Goal: Task Accomplishment & Management: Manage account settings

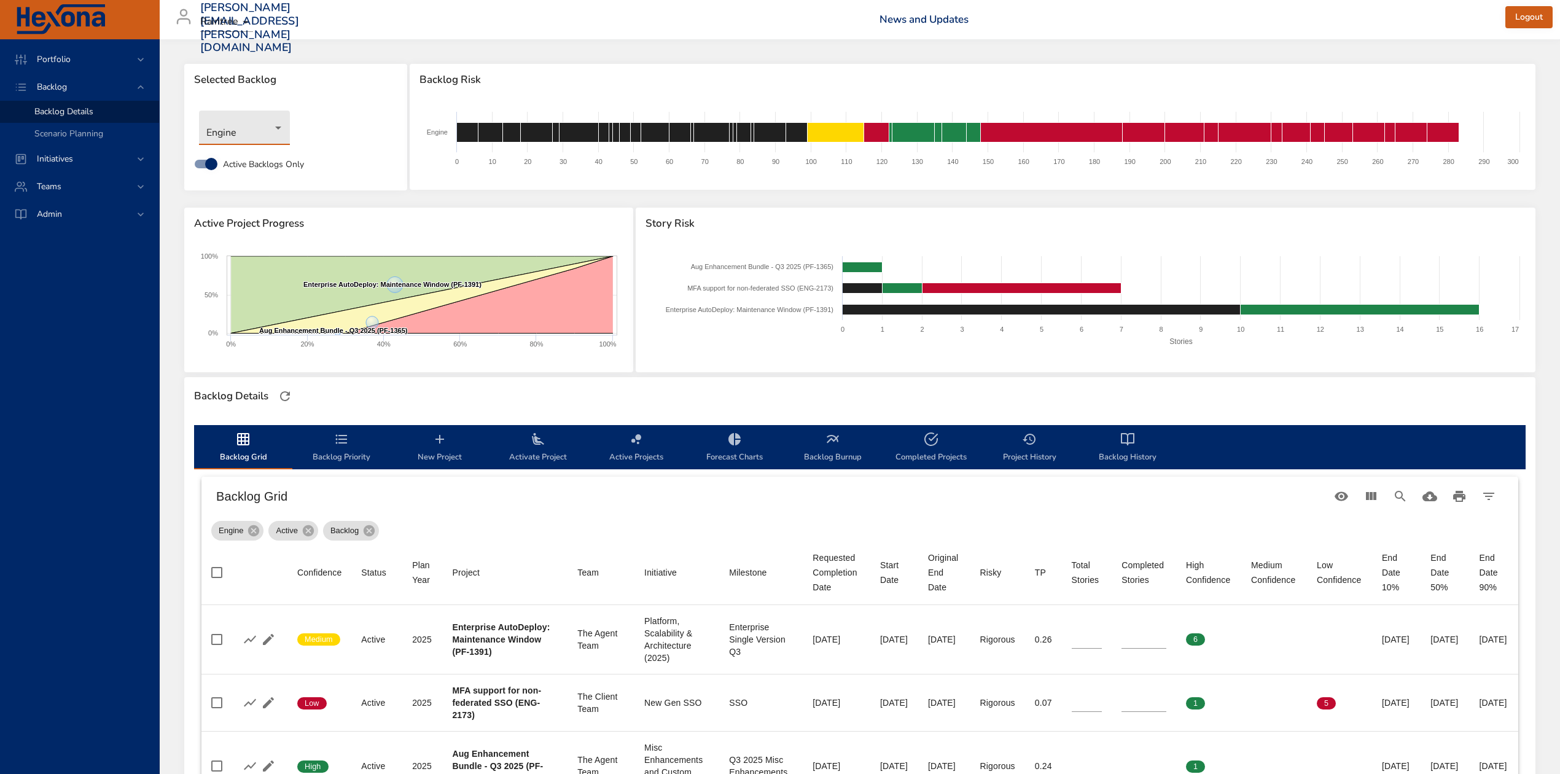
click at [232, 122] on body "Portfolio Backlog Backlog Details Scenario Planning Initiatives Teams Admin [PE…" at bounding box center [780, 387] width 1560 height 774
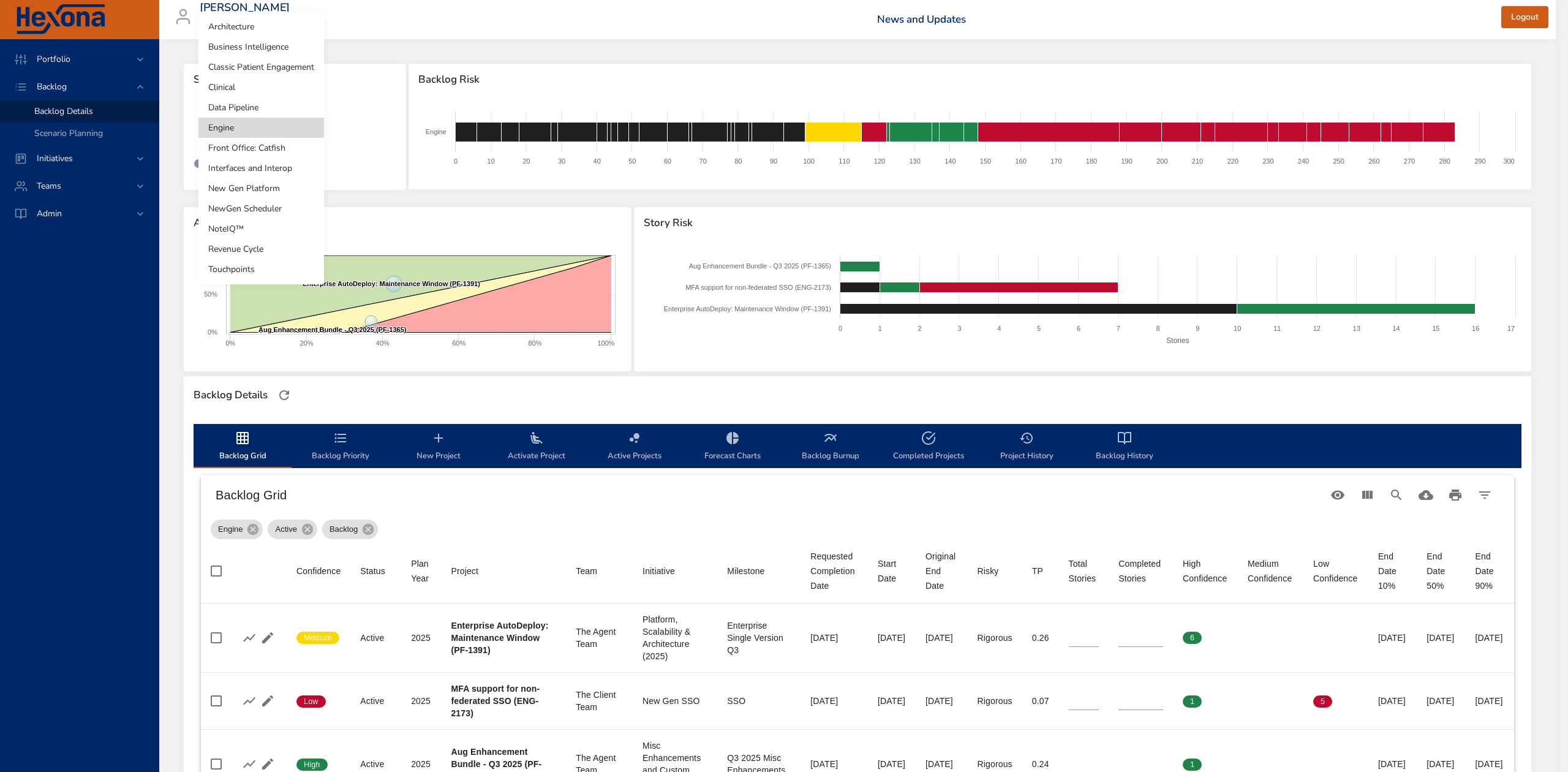
click at [262, 103] on li "Data Pipeline" at bounding box center [261, 108] width 126 height 20
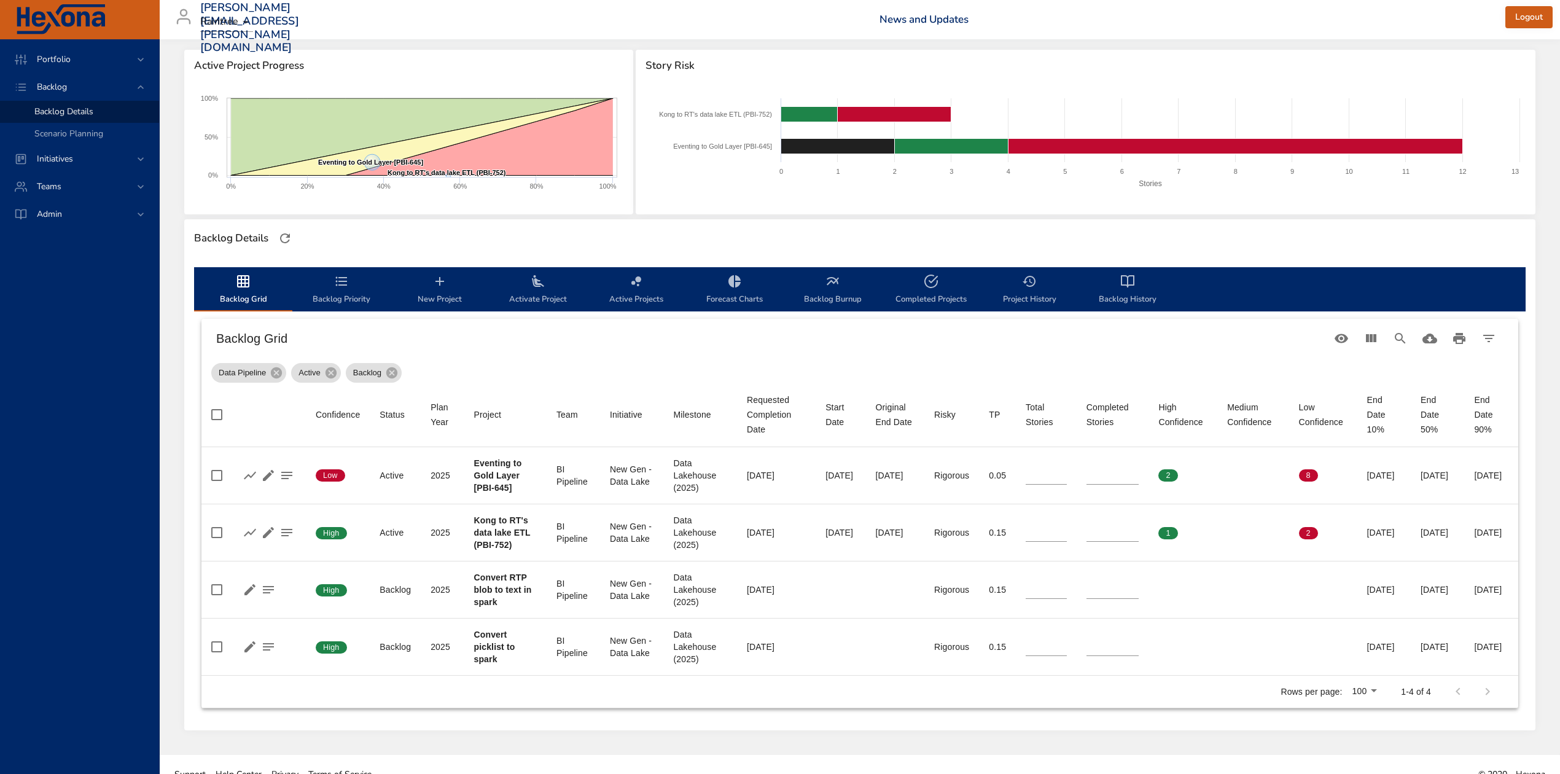
scroll to position [163, 0]
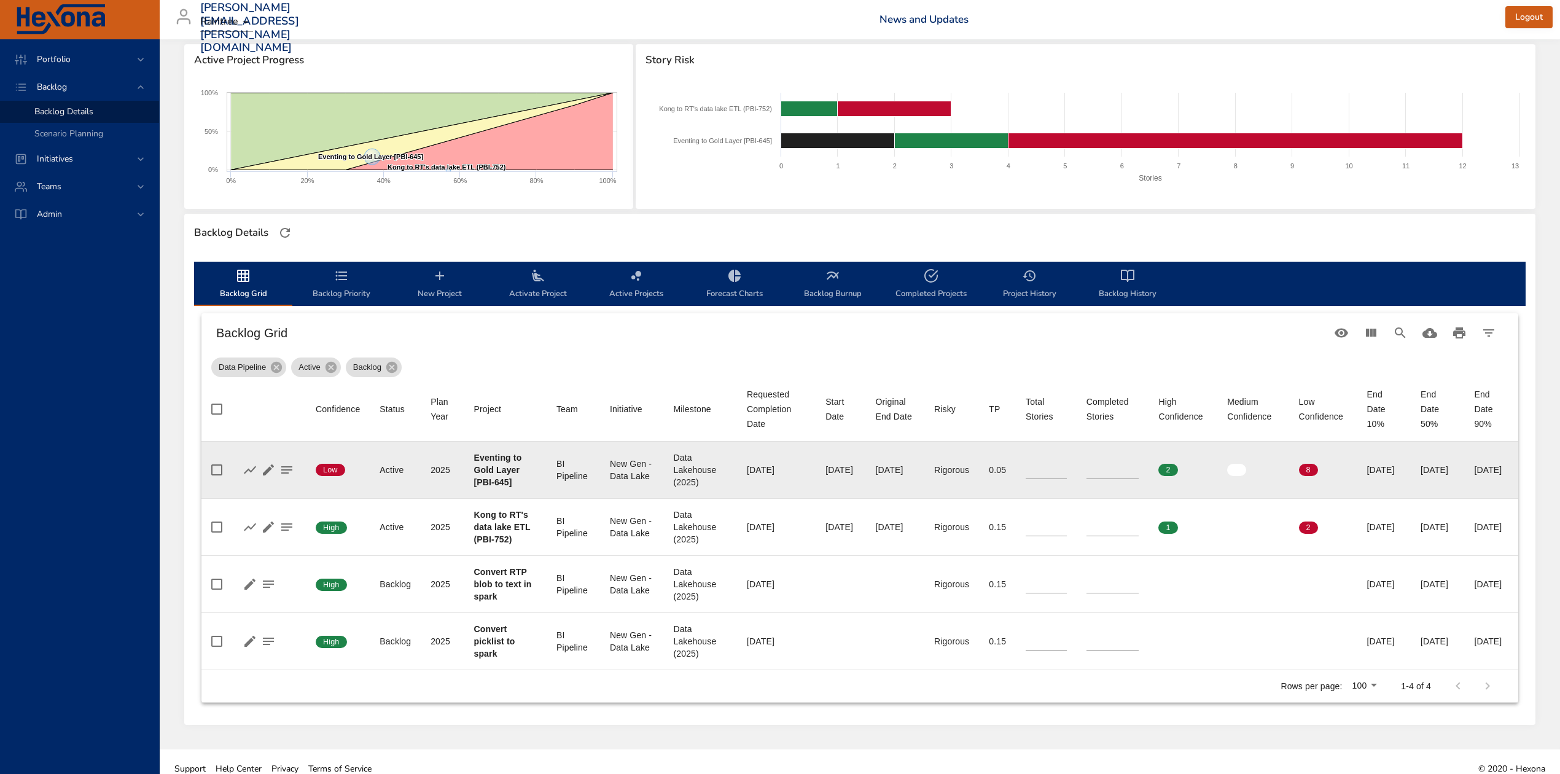
type input "*"
click at [1108, 467] on input "*" at bounding box center [1112, 470] width 53 height 18
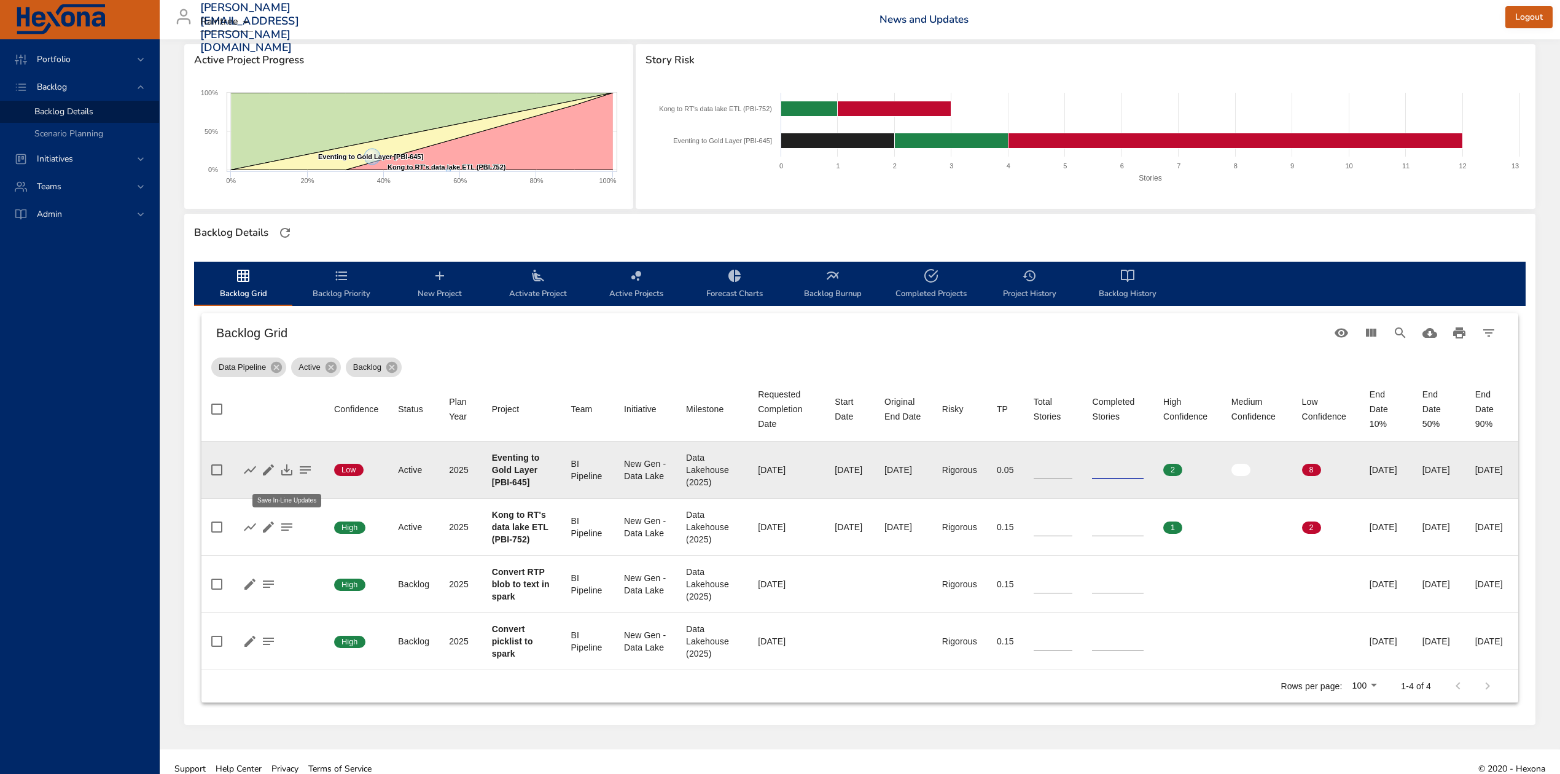
click at [283, 477] on icon "button" at bounding box center [286, 469] width 15 height 15
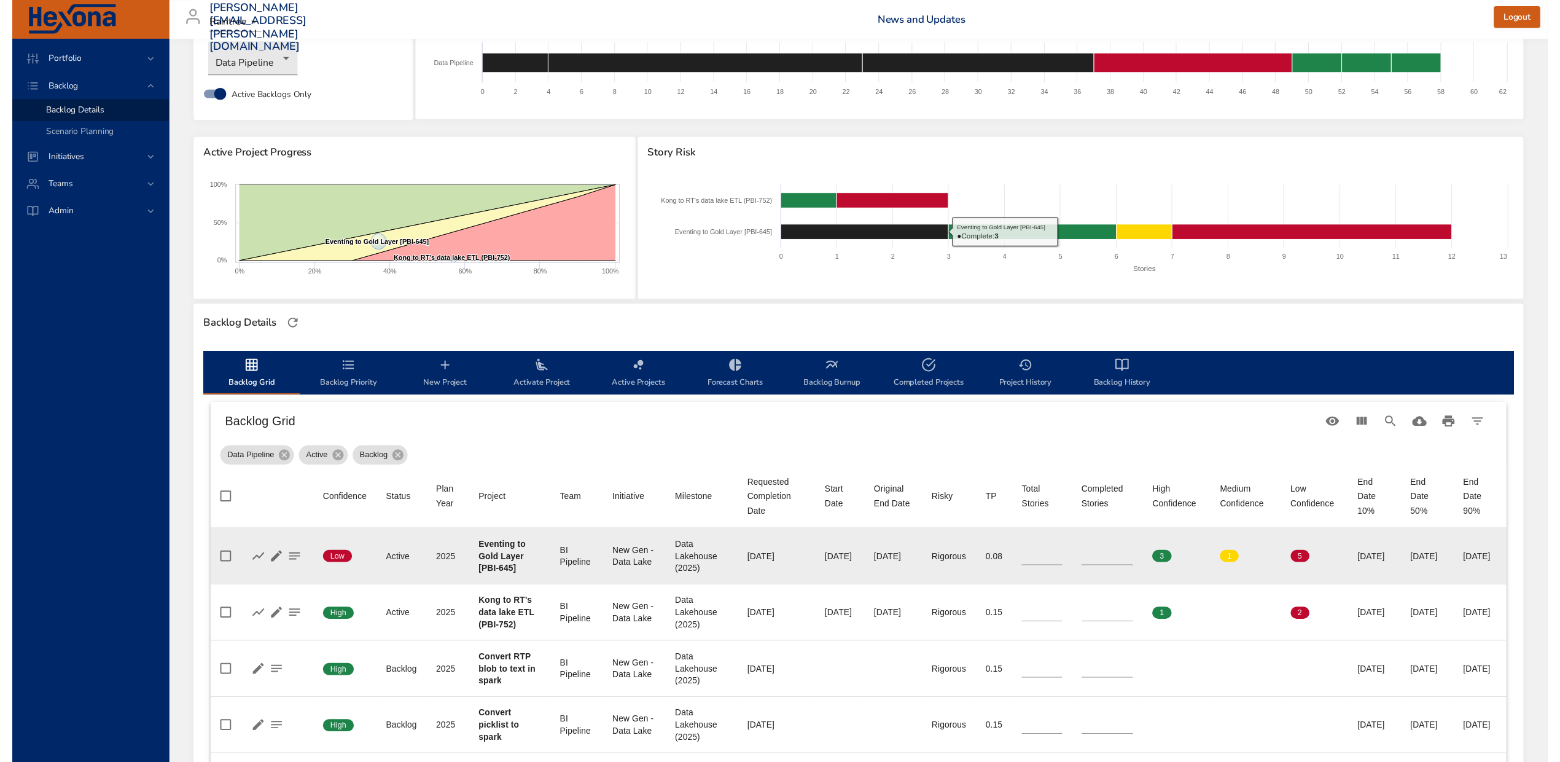
scroll to position [0, 0]
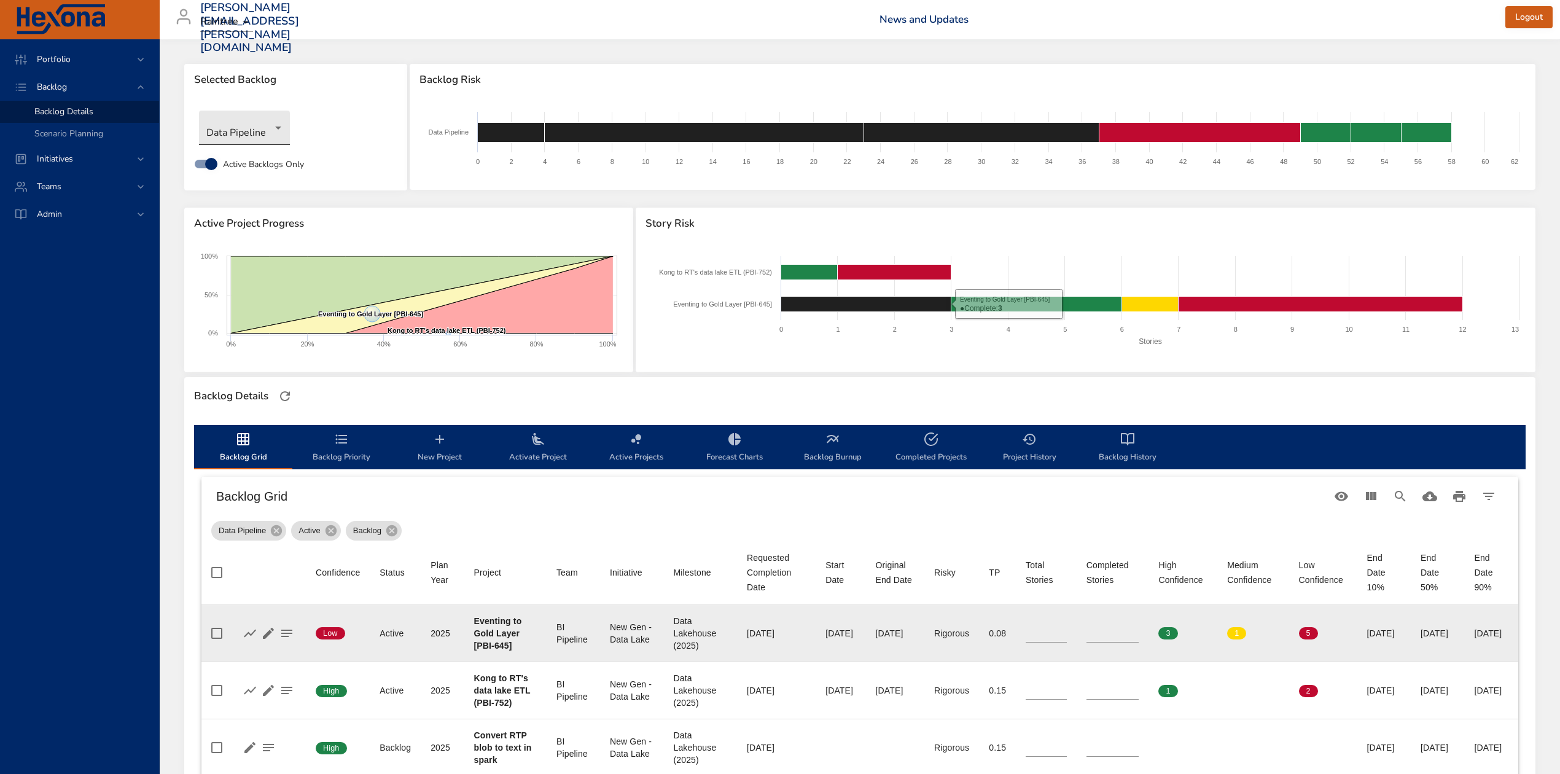
click at [275, 126] on body "Portfolio Backlog Backlog Details Scenario Planning Initiatives Teams Admin [PE…" at bounding box center [780, 387] width 1560 height 774
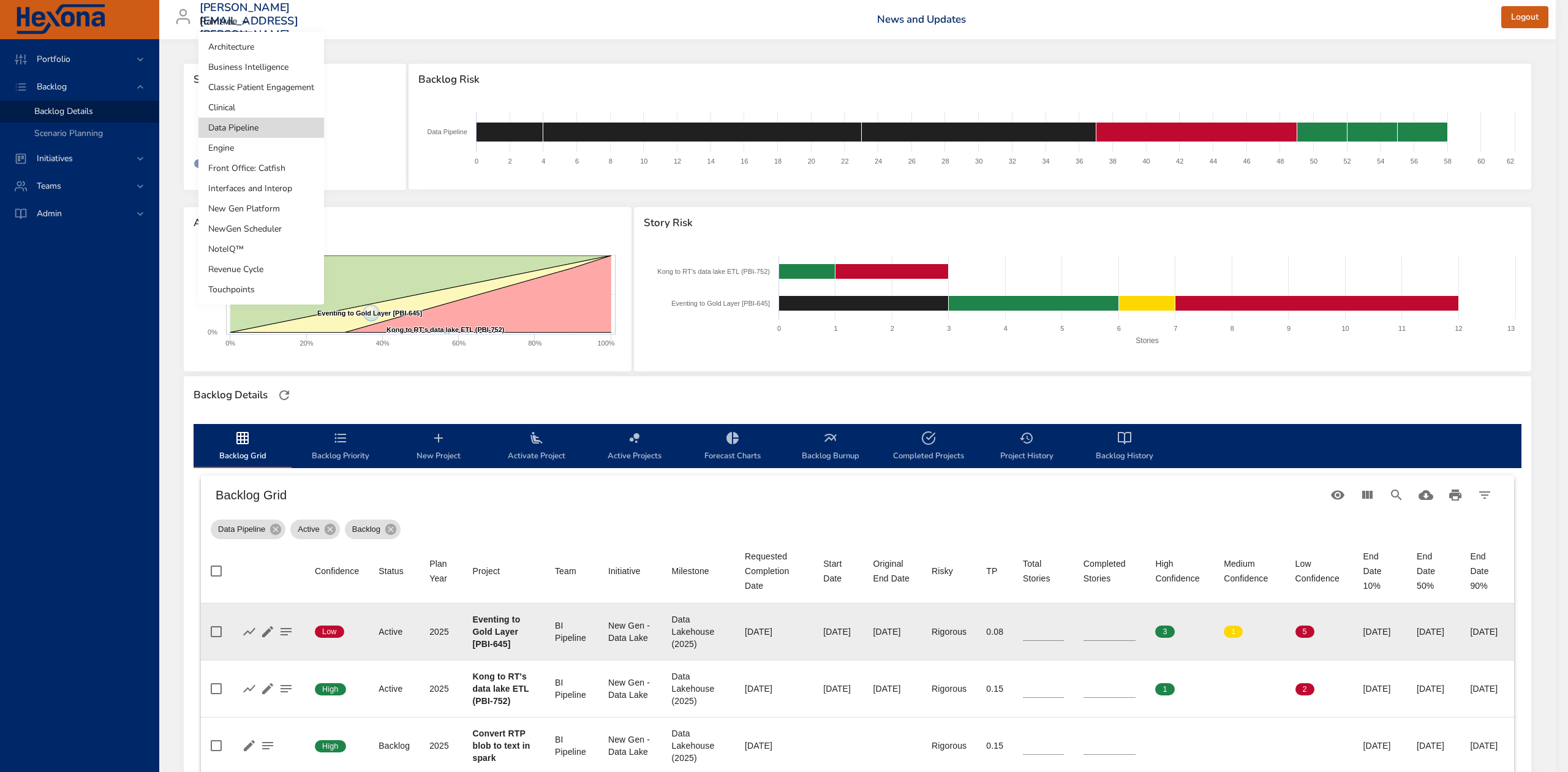
click at [265, 104] on li "Clinical" at bounding box center [261, 108] width 126 height 20
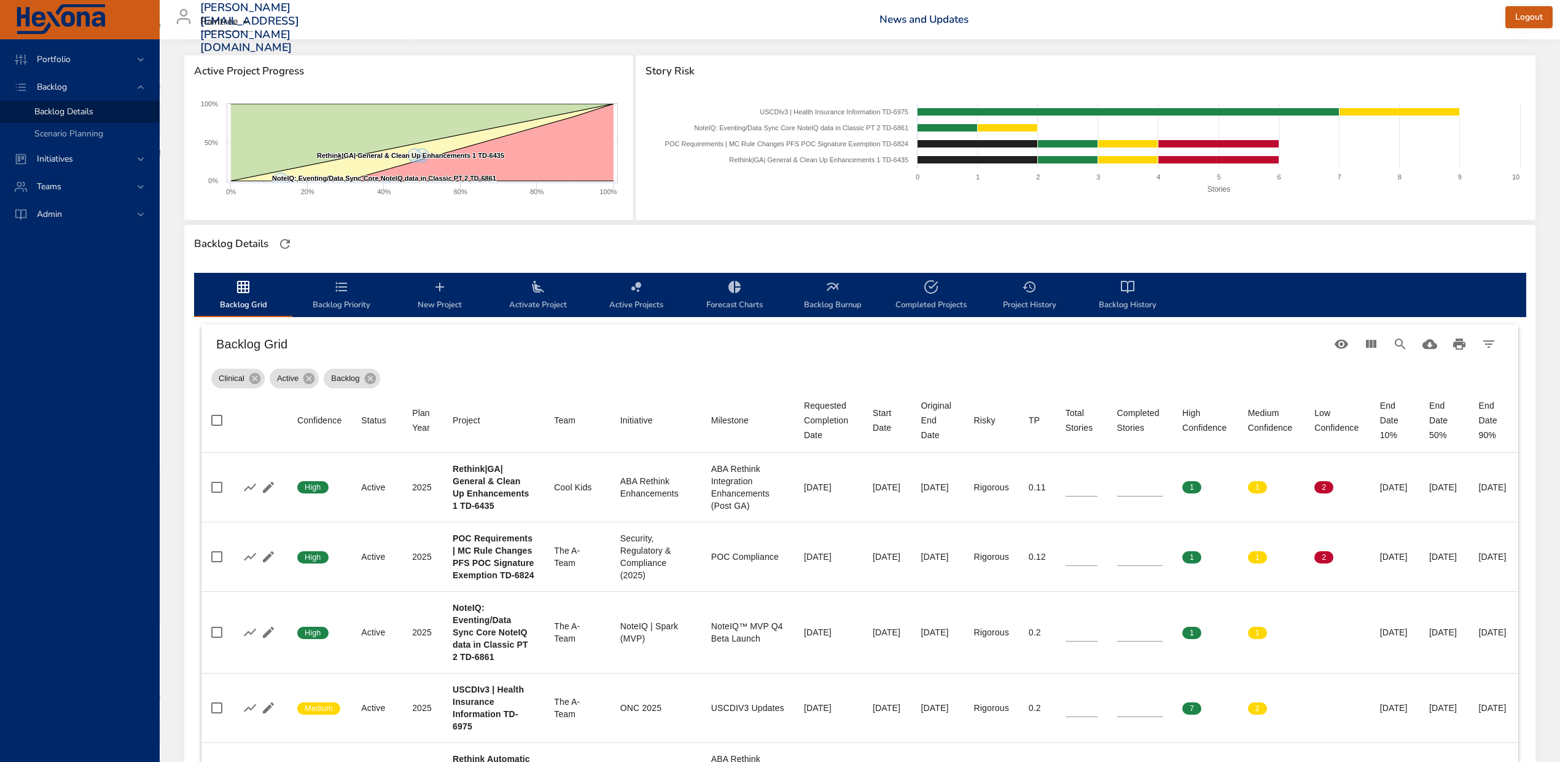
scroll to position [327, 0]
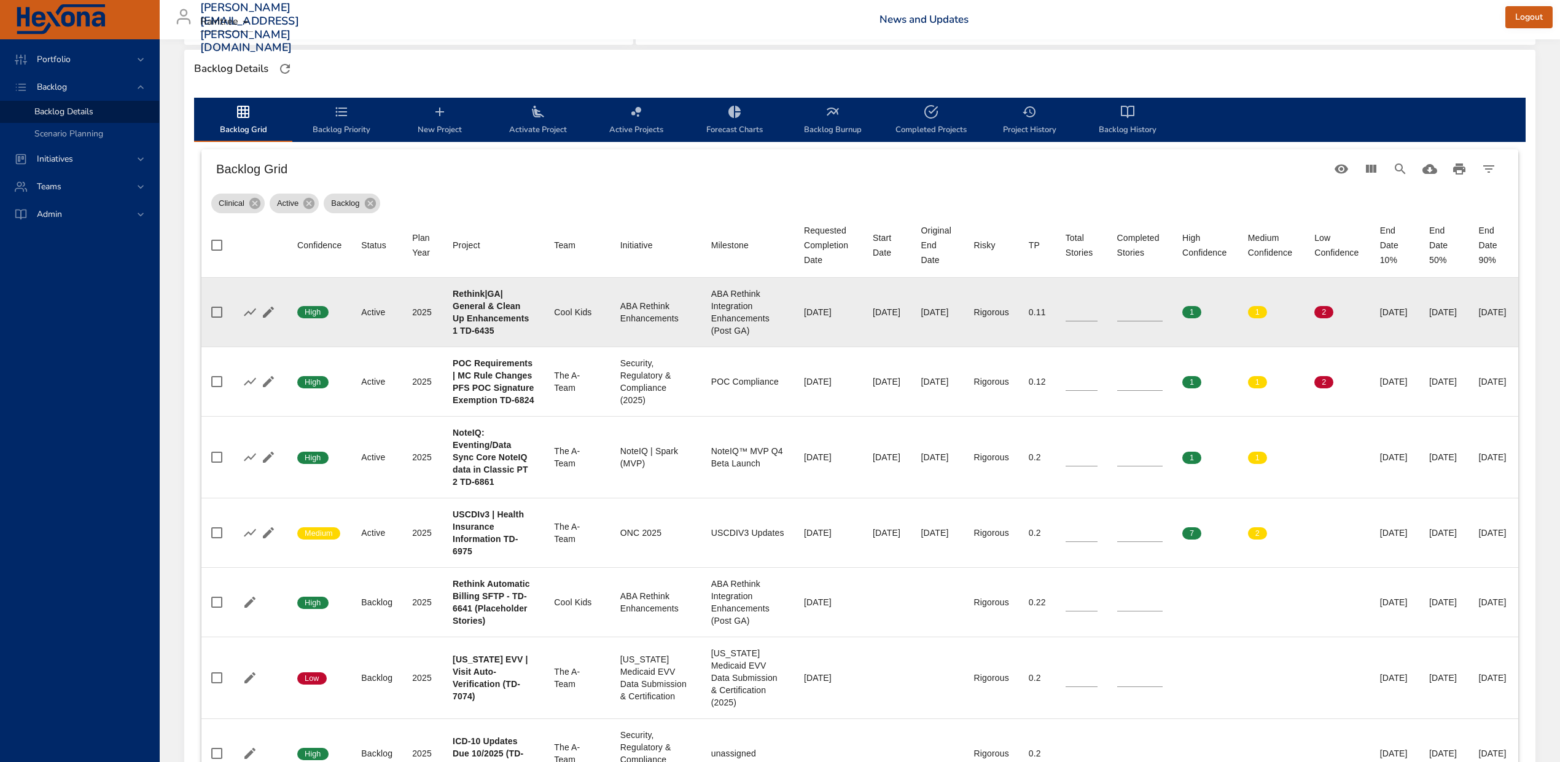
type input "*"
click at [1065, 314] on input "*" at bounding box center [1081, 312] width 32 height 18
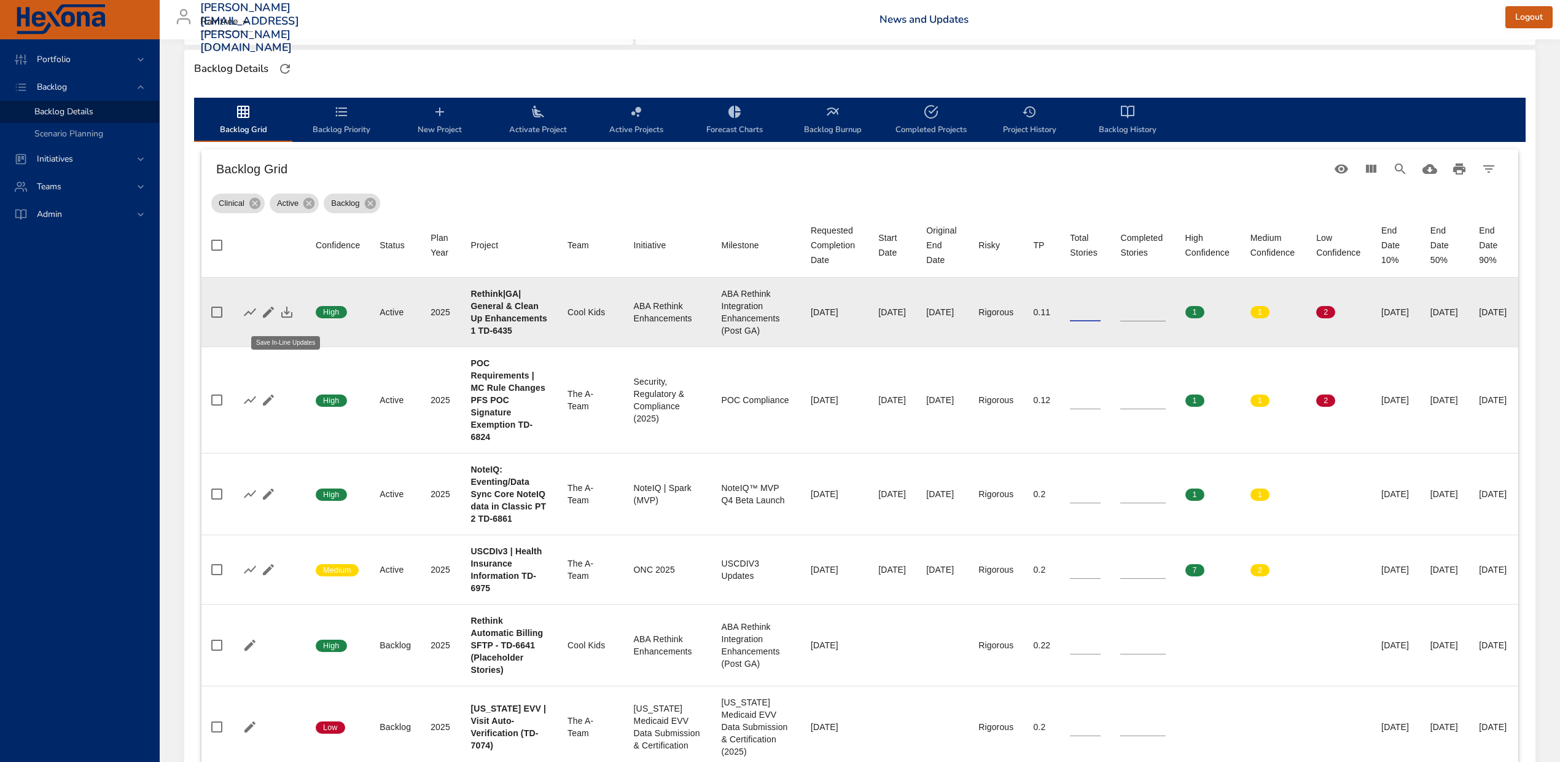
click at [291, 315] on icon "button" at bounding box center [286, 312] width 15 height 15
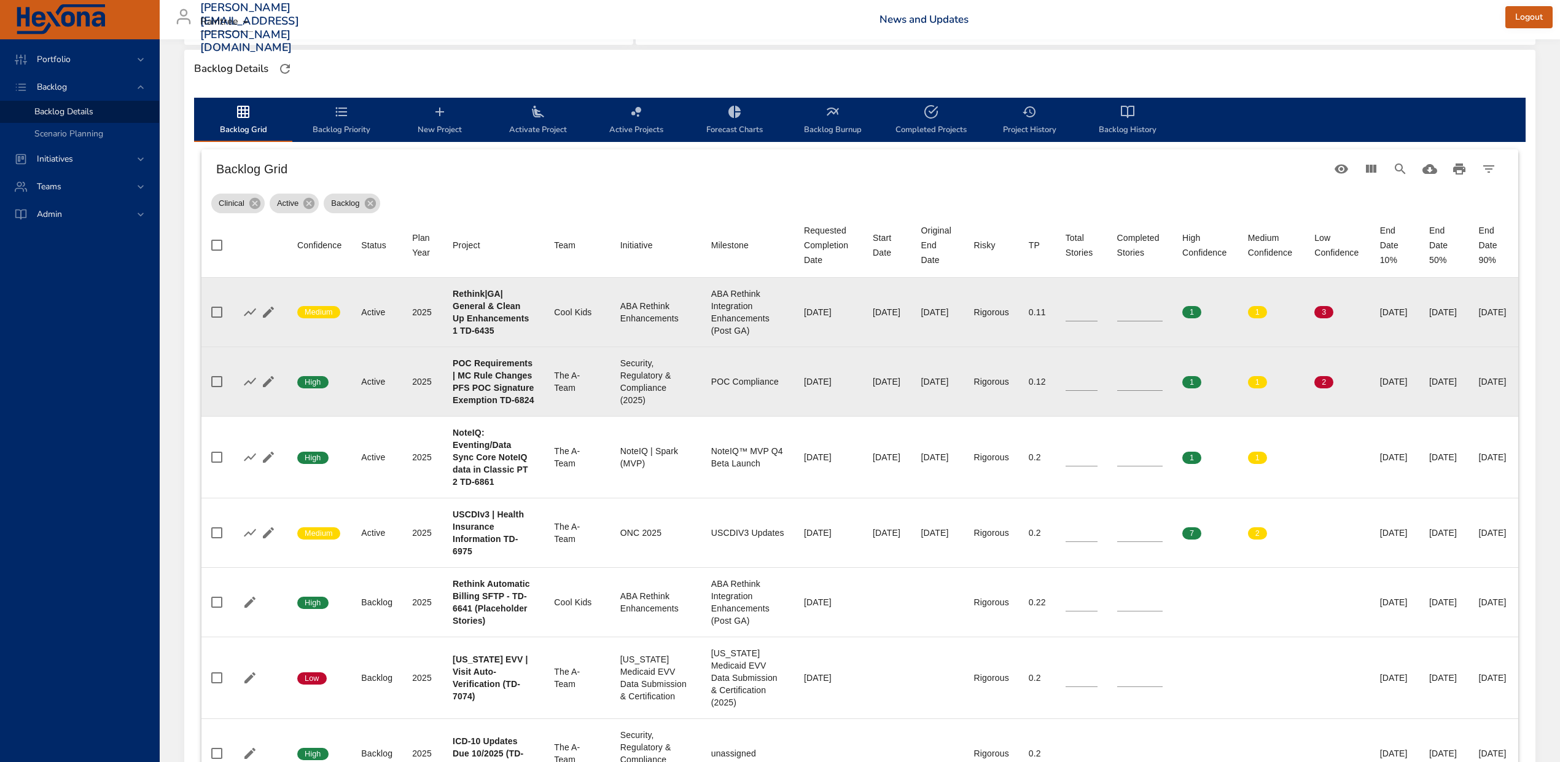
type input "*"
click at [1121, 391] on input "*" at bounding box center [1140, 381] width 46 height 18
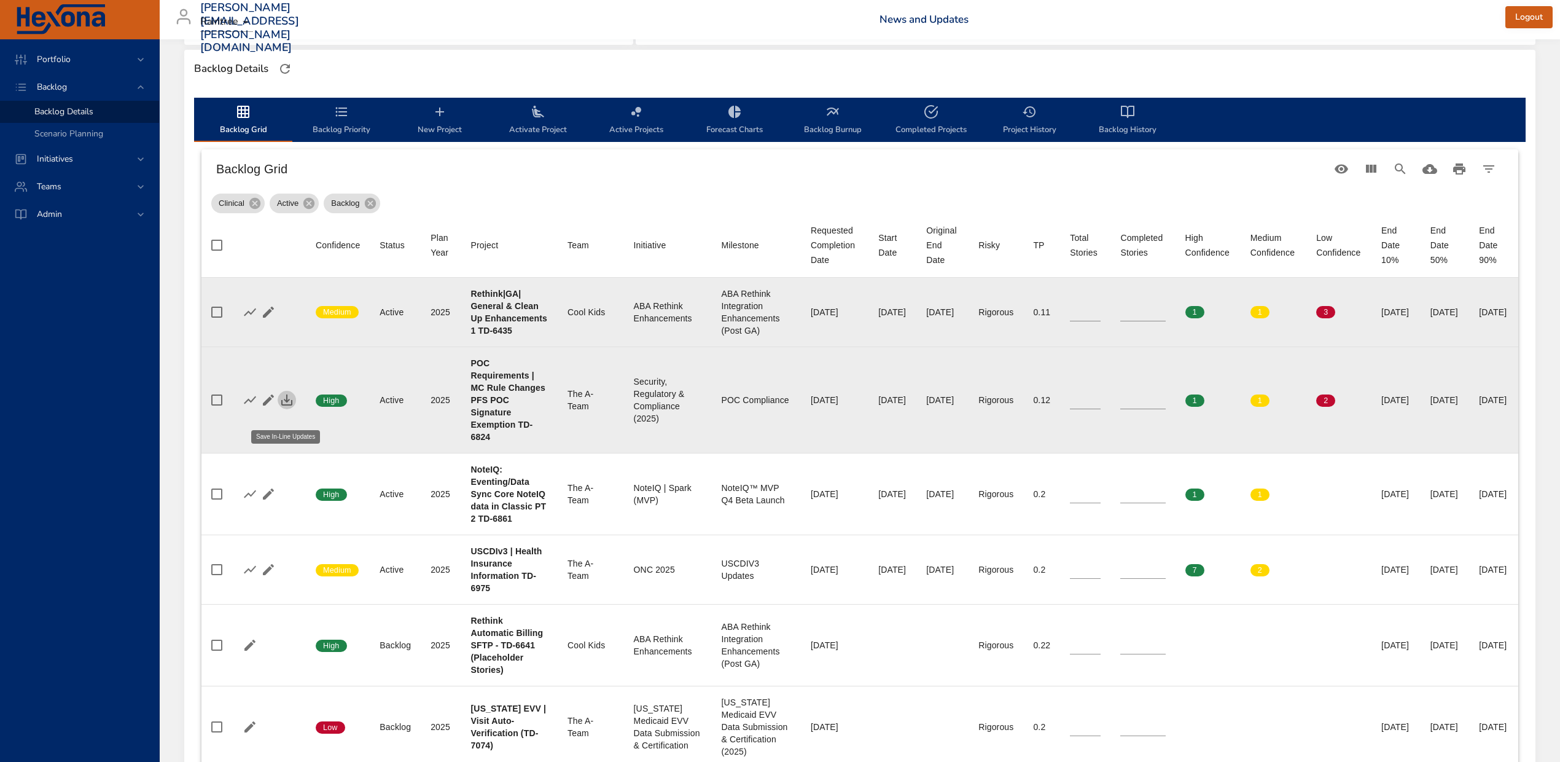
click at [279, 407] on icon "button" at bounding box center [286, 399] width 15 height 15
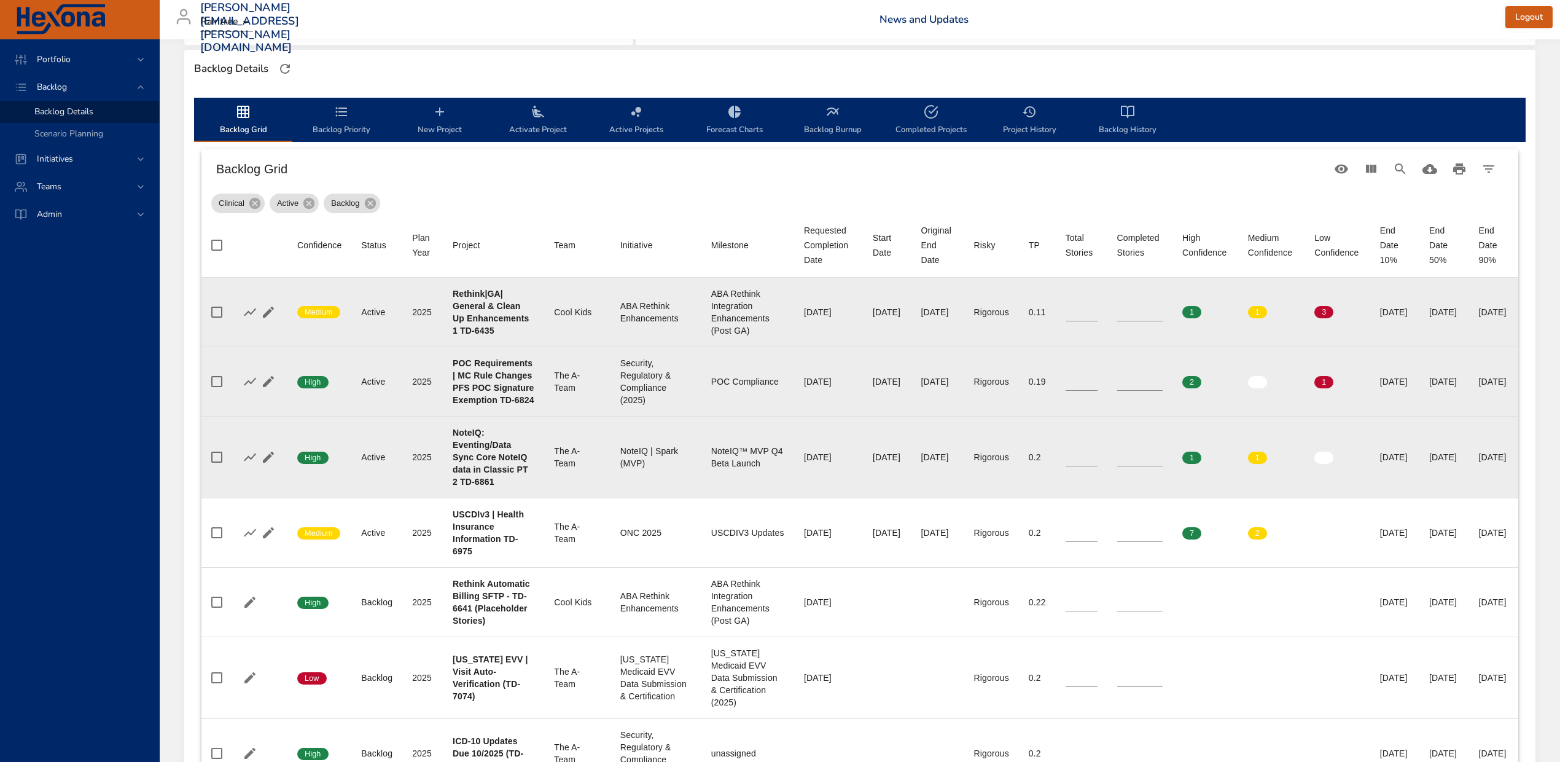
click at [1123, 466] on input "*" at bounding box center [1140, 457] width 46 height 18
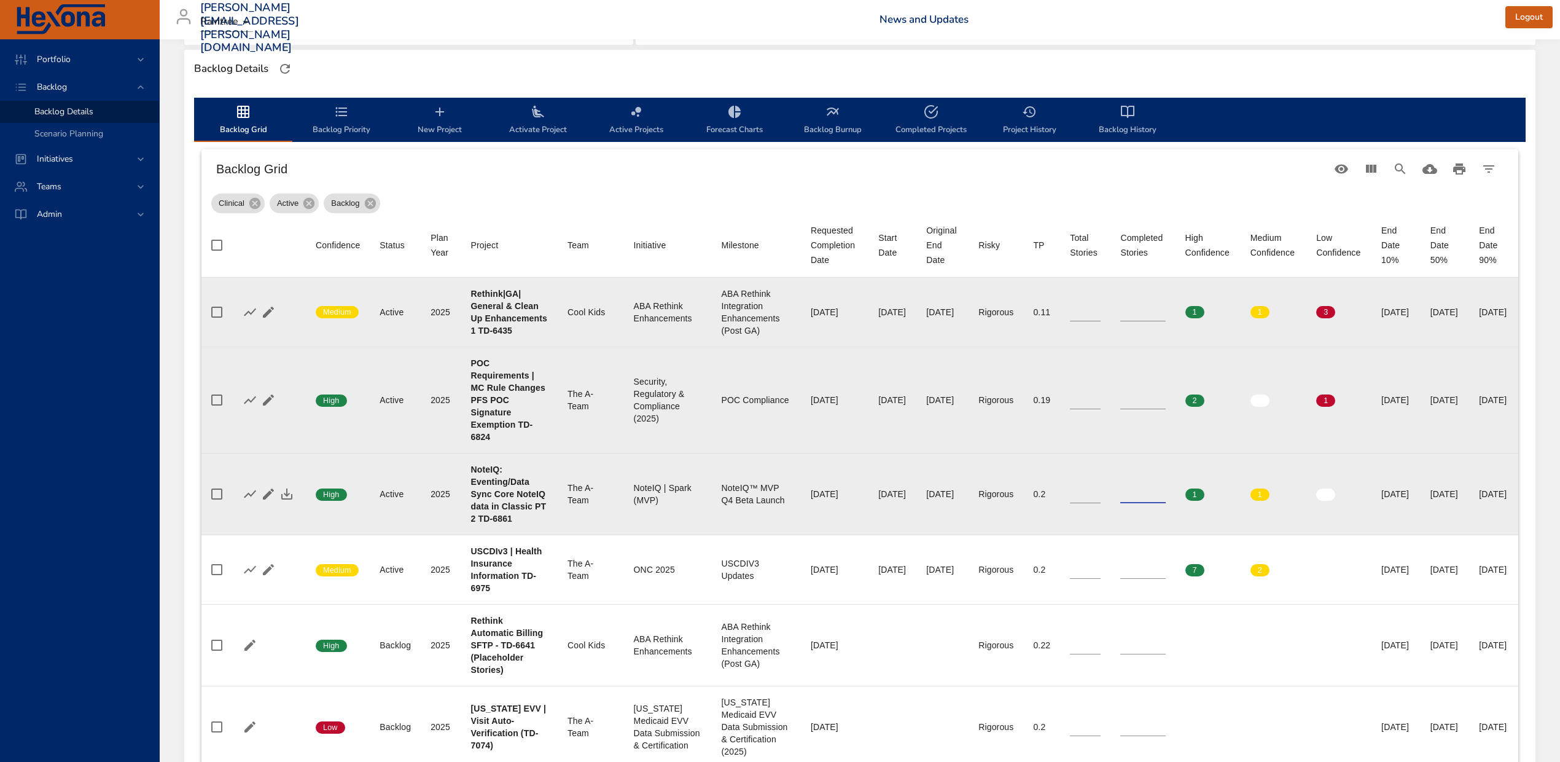
click at [1123, 503] on input "*" at bounding box center [1142, 494] width 45 height 18
click at [1141, 503] on input "*" at bounding box center [1142, 494] width 45 height 18
type input "*"
click at [1141, 503] on input "*" at bounding box center [1142, 494] width 45 height 18
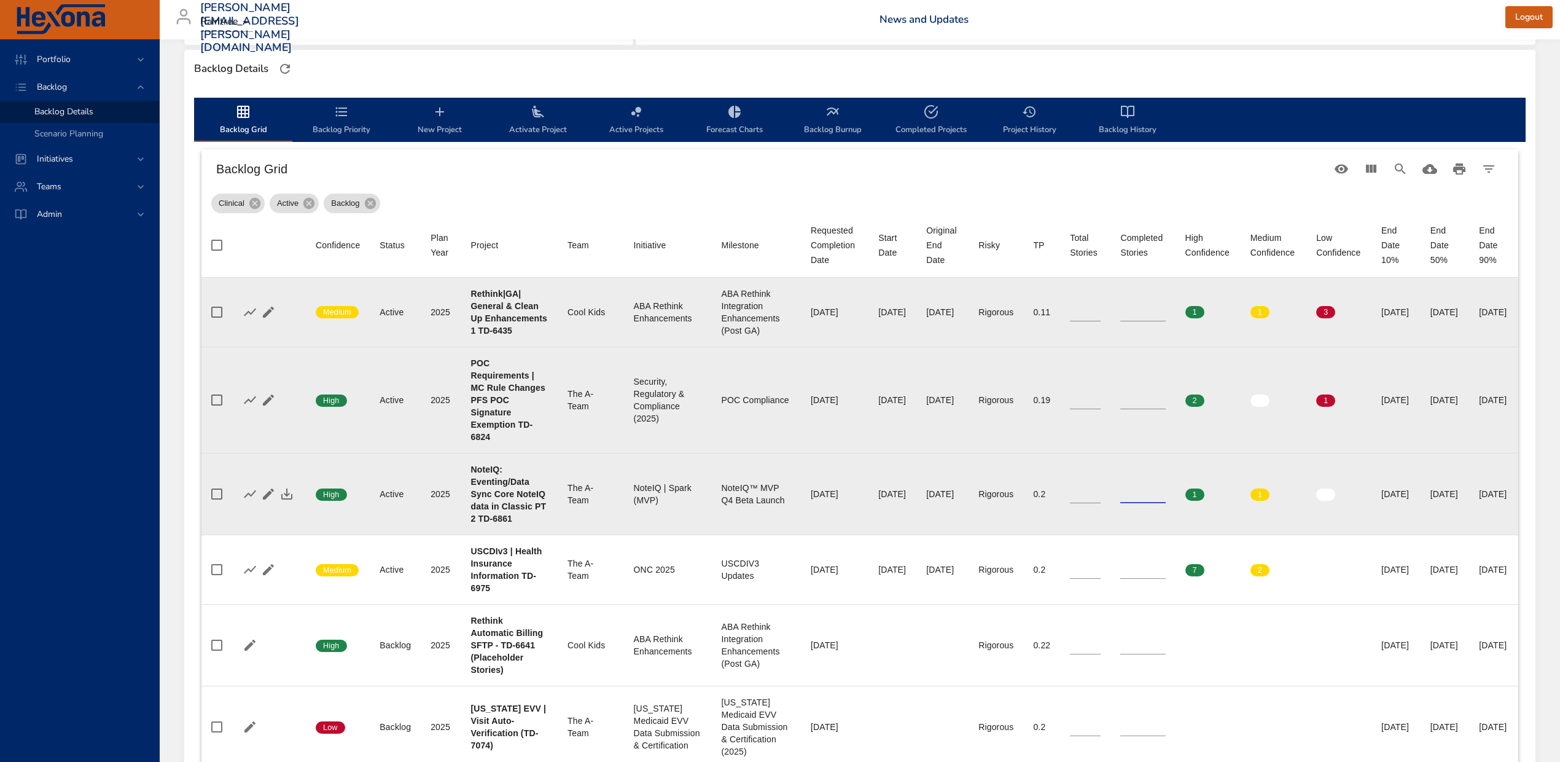
click at [1077, 503] on input "*" at bounding box center [1085, 494] width 31 height 18
type input "*"
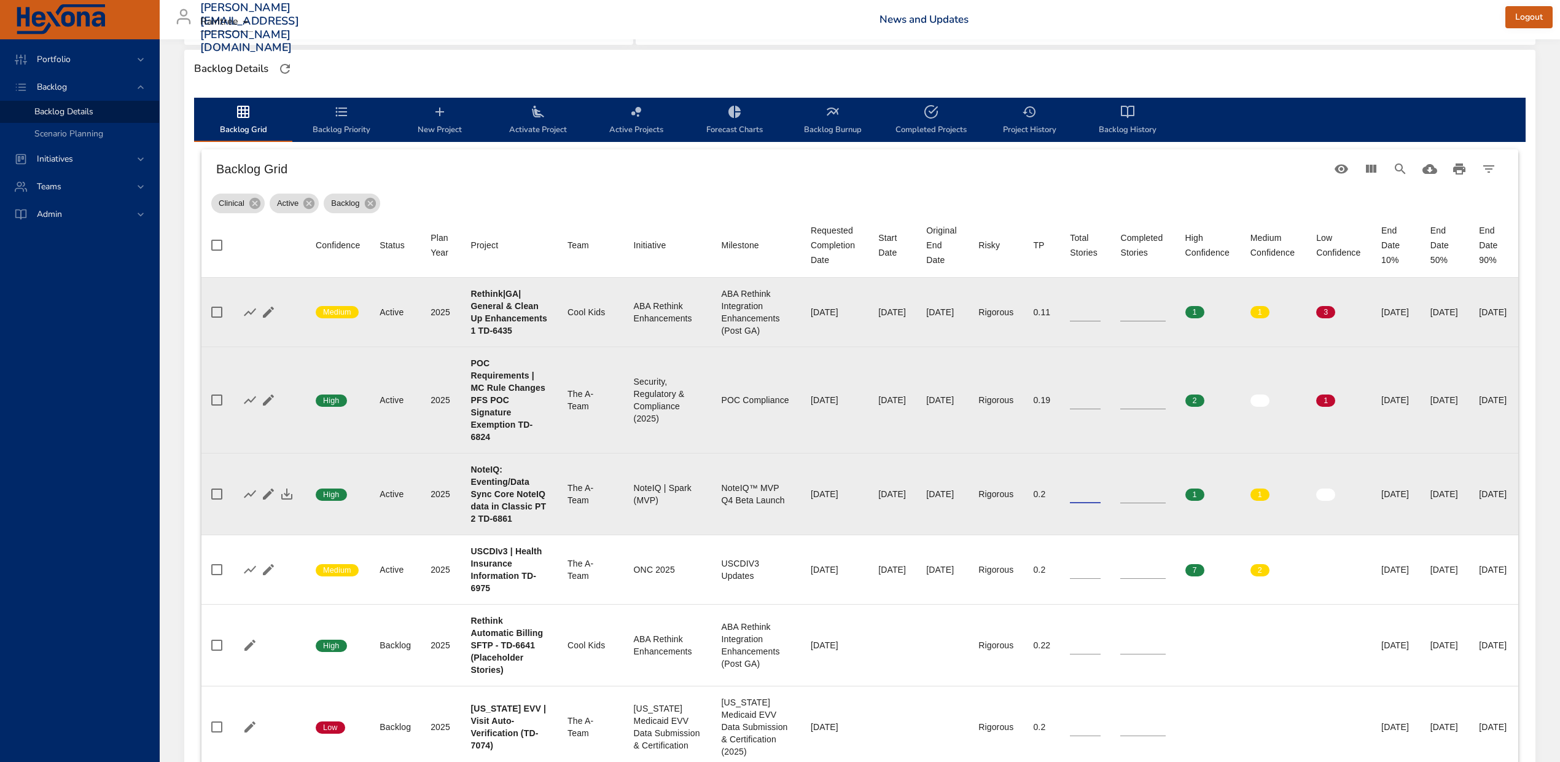
click at [1080, 503] on input "*" at bounding box center [1085, 494] width 31 height 18
click at [284, 499] on icon "button" at bounding box center [286, 493] width 11 height 11
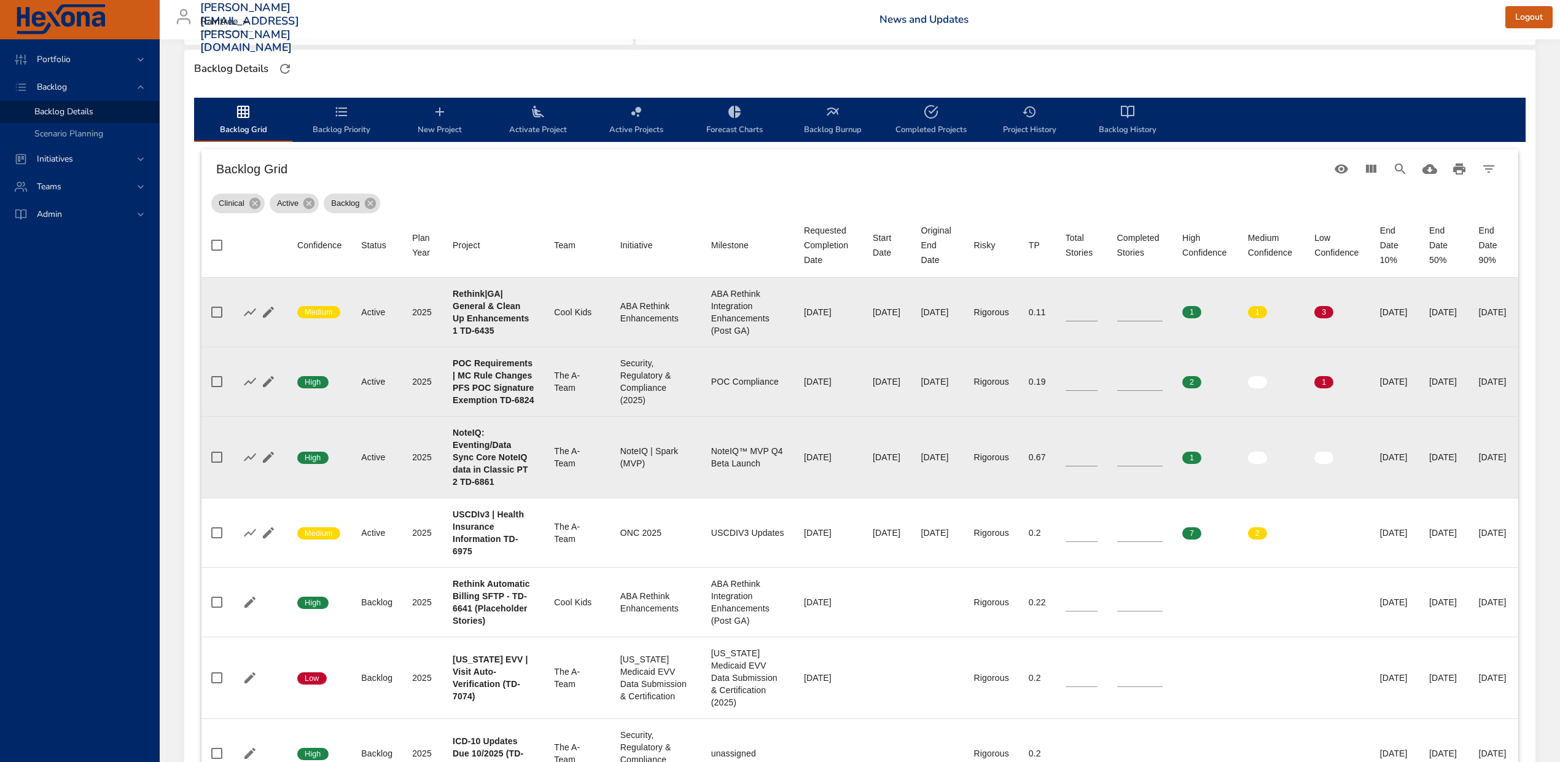
click at [543, 113] on icon "backlog-tab" at bounding box center [538, 111] width 15 height 15
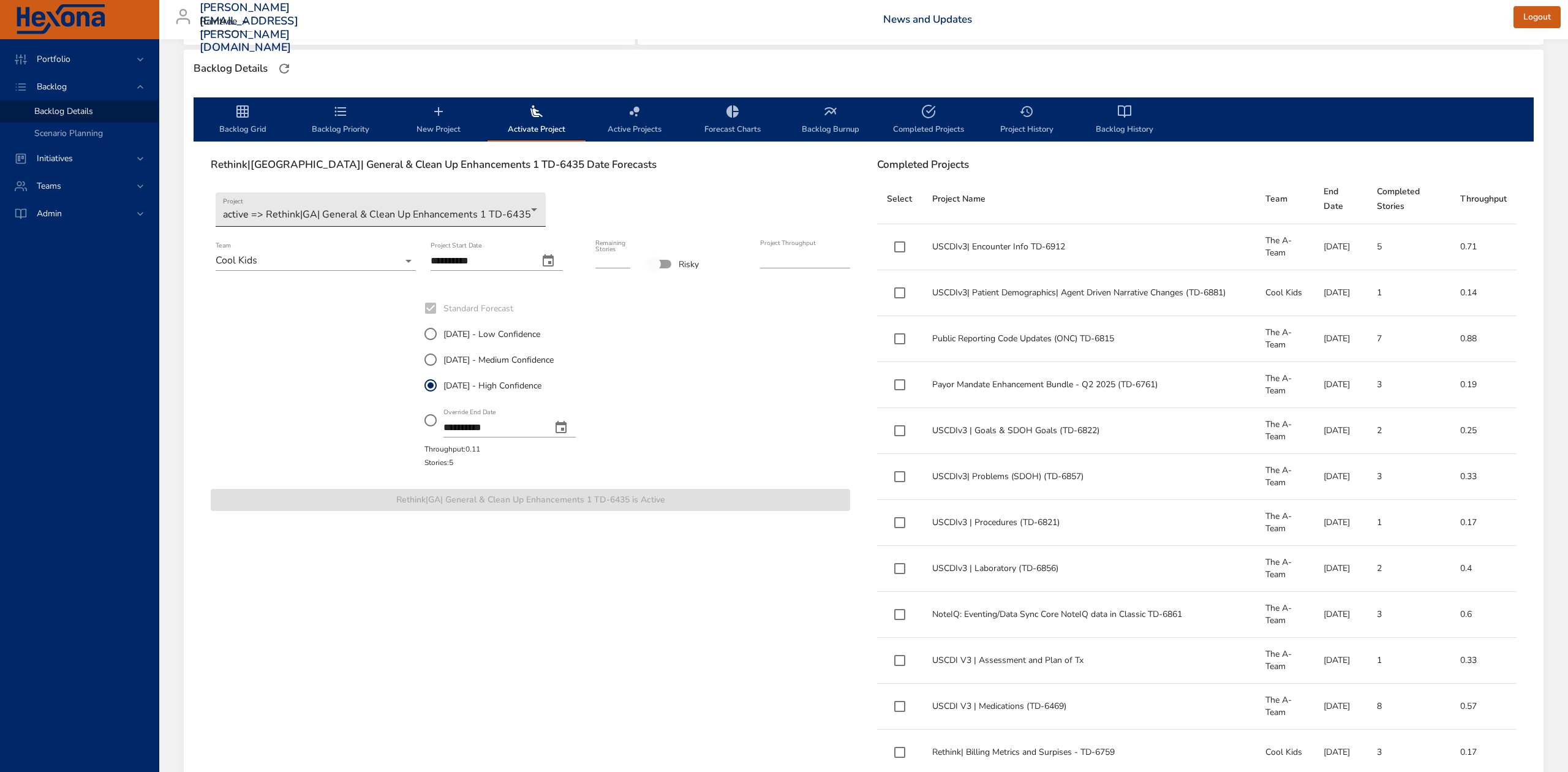
click at [528, 210] on body "Portfolio Backlog Backlog Details Scenario Planning Initiatives Teams Admin [PE…" at bounding box center [784, 60] width 1568 height 772
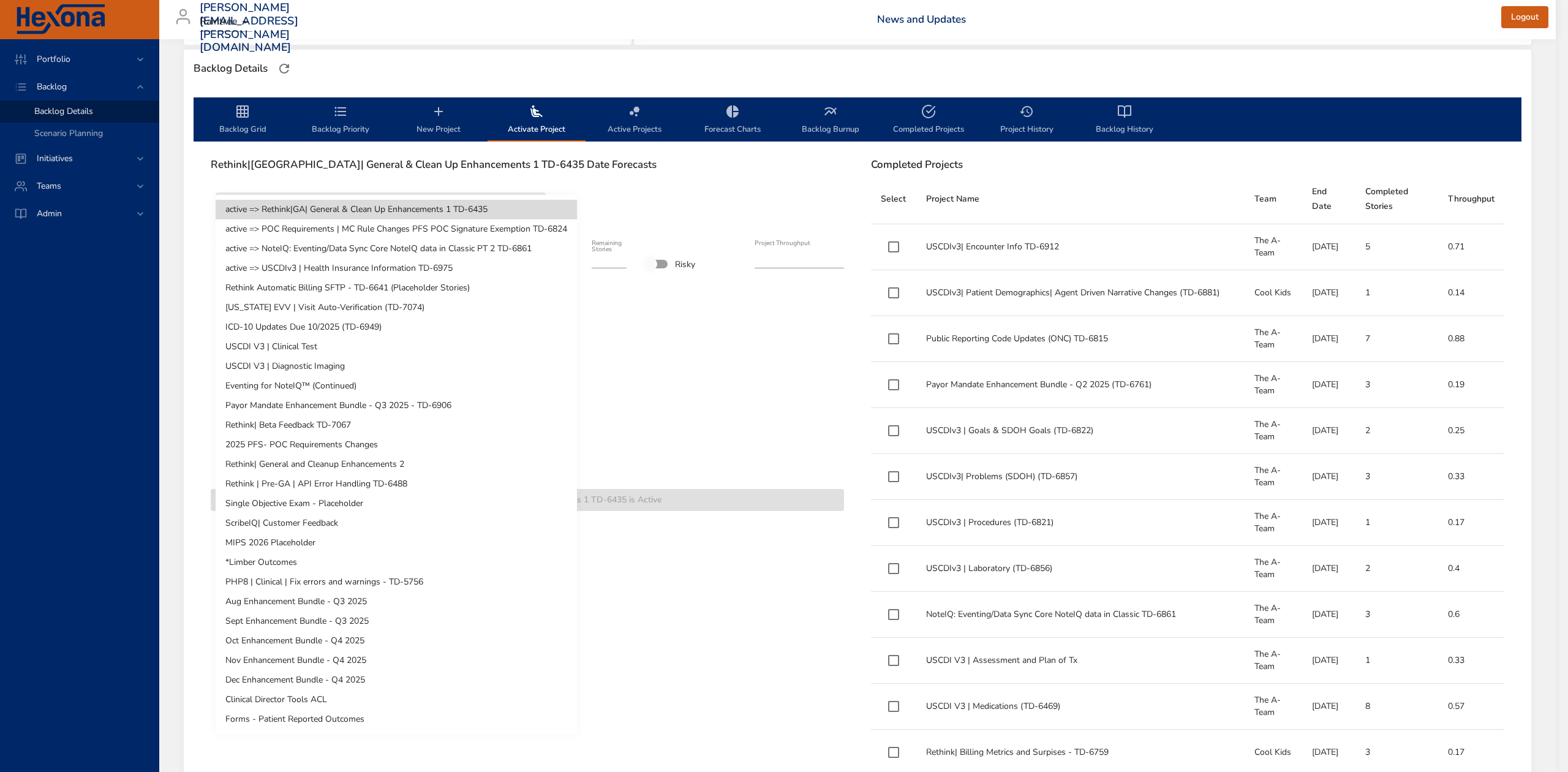
click at [459, 284] on li "Rethink Automatic Billing SFTP - TD-6641 (Placeholder Stories)" at bounding box center [396, 288] width 361 height 20
type input "****"
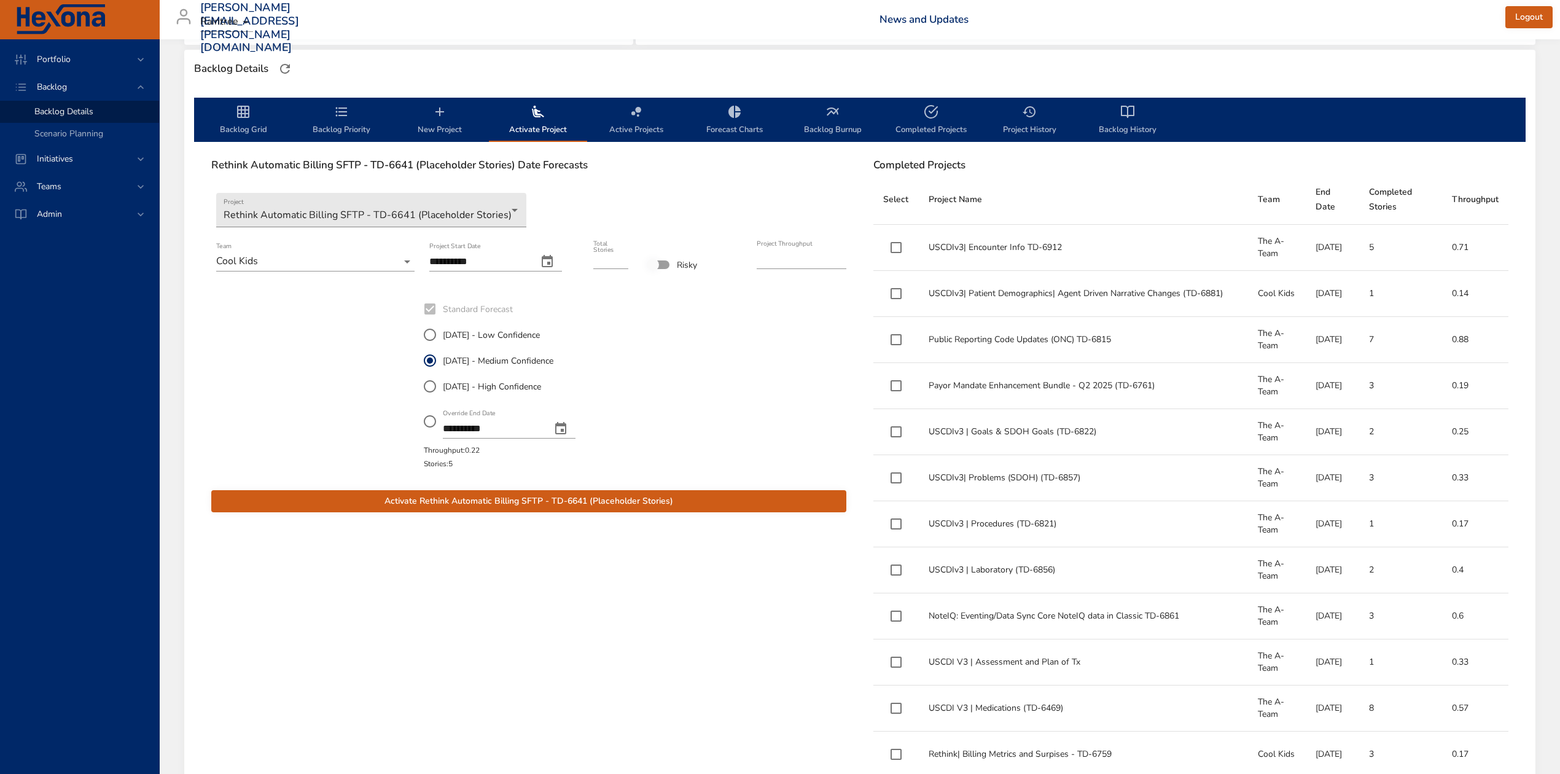
click at [777, 500] on span "Activate Rethink Automatic Billing SFTP - TD-6641 (Placeholder Stories)" at bounding box center [528, 501] width 615 height 15
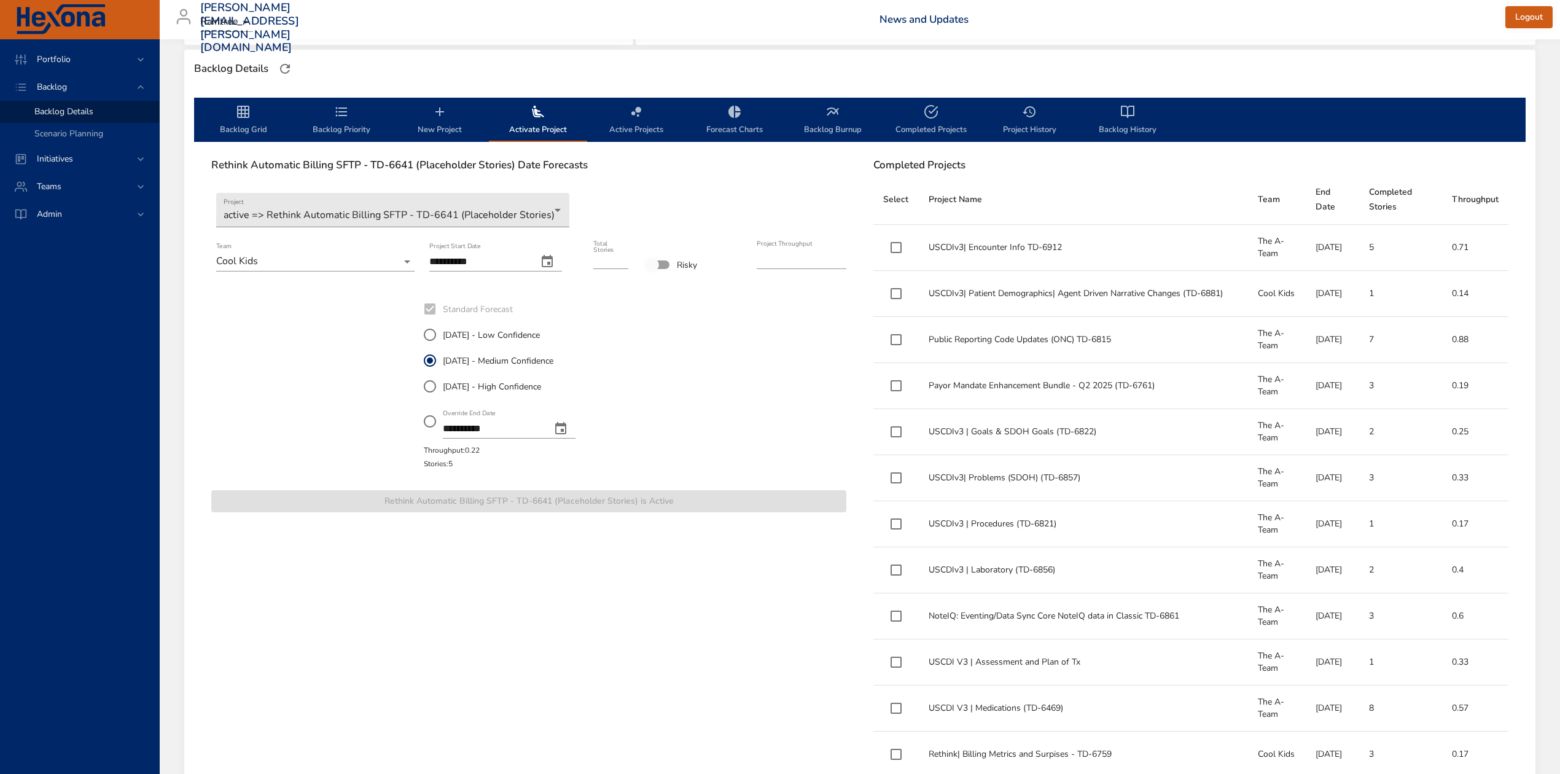
click at [240, 114] on icon "backlog-tab" at bounding box center [243, 112] width 12 height 12
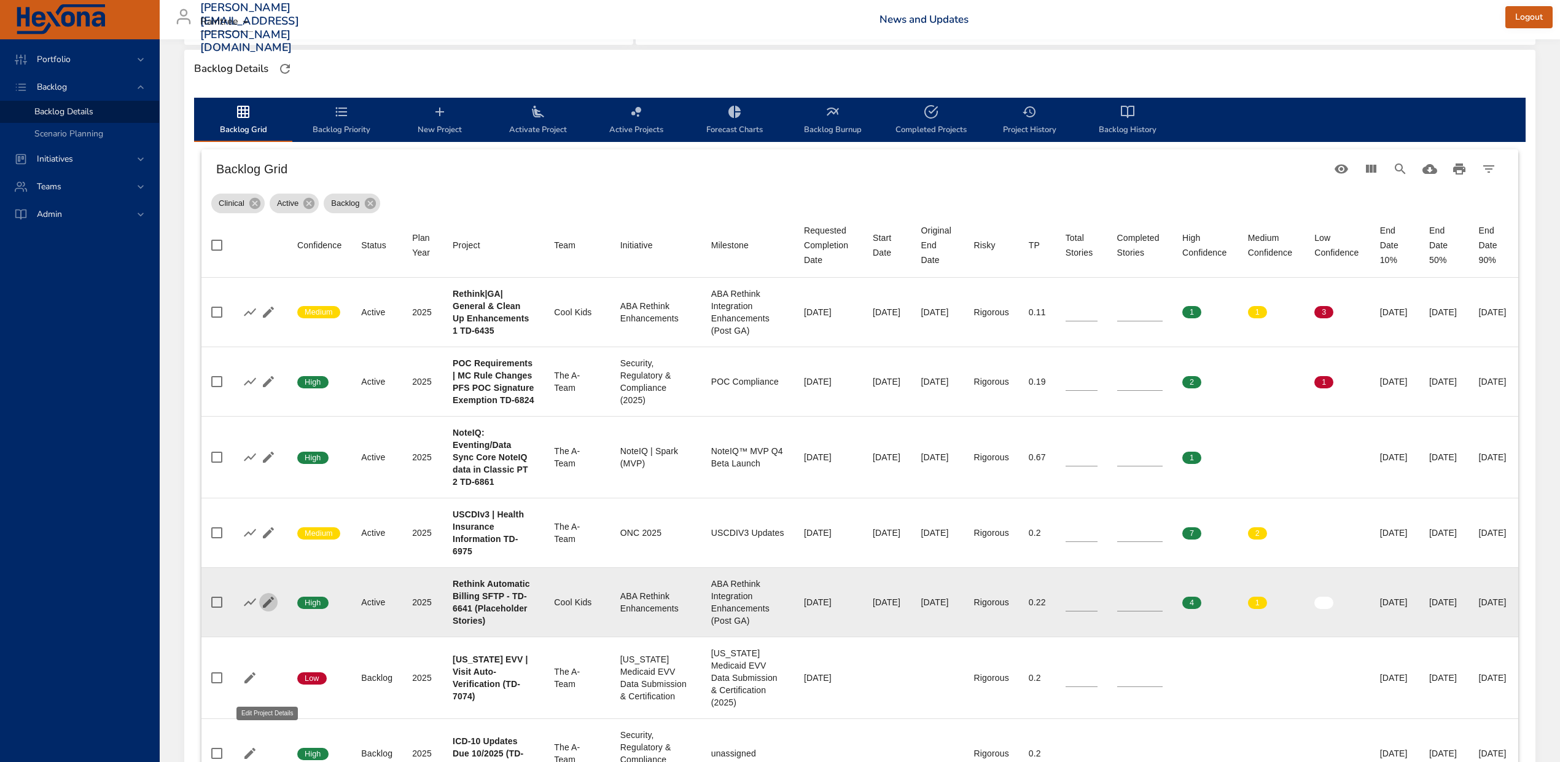
click at [268, 607] on icon "button" at bounding box center [268, 601] width 11 height 11
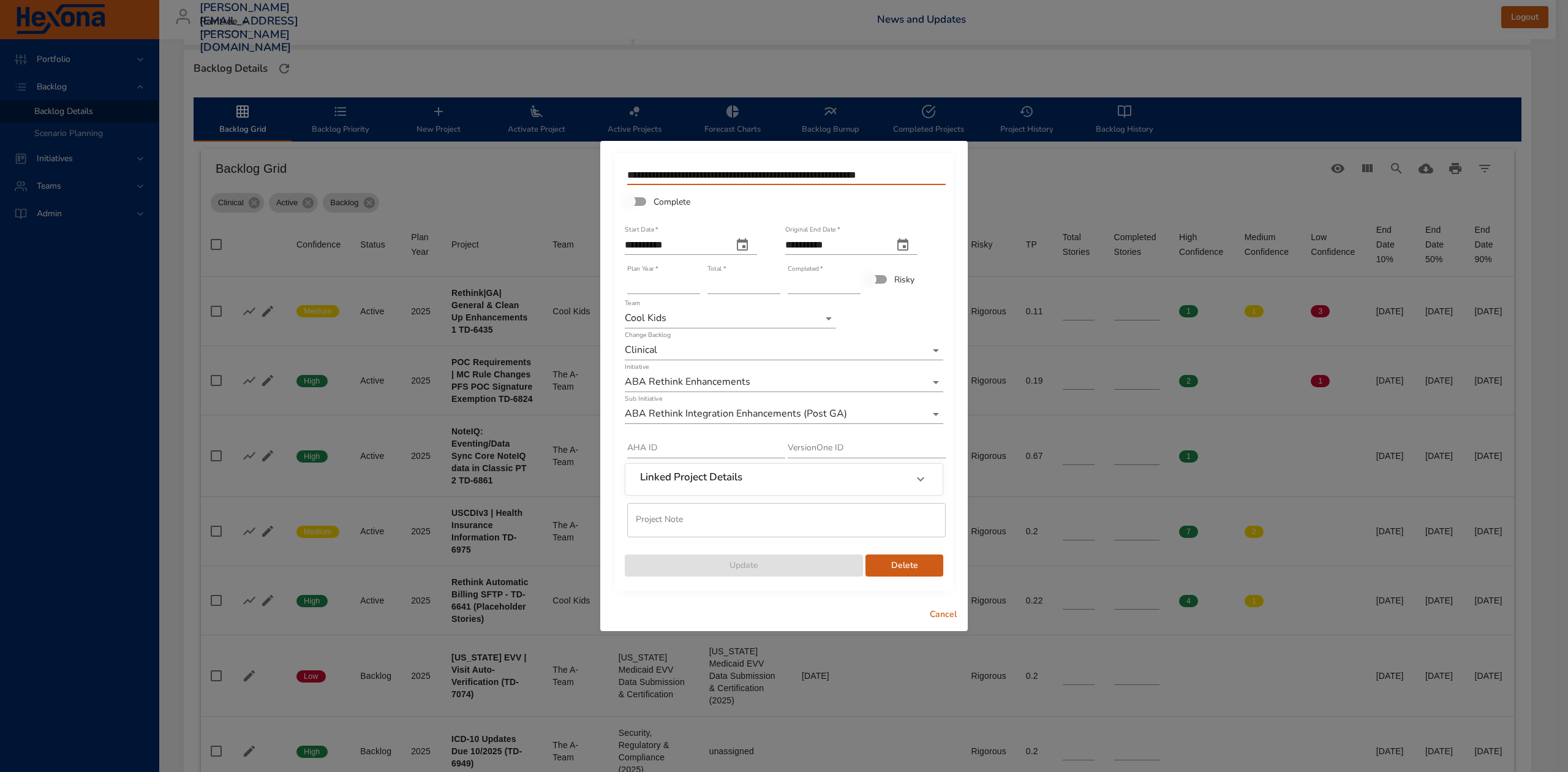
drag, startPoint x: 919, startPoint y: 175, endPoint x: 816, endPoint y: 176, distance: 103.0
click at [816, 176] on input "**********" at bounding box center [786, 176] width 318 height 20
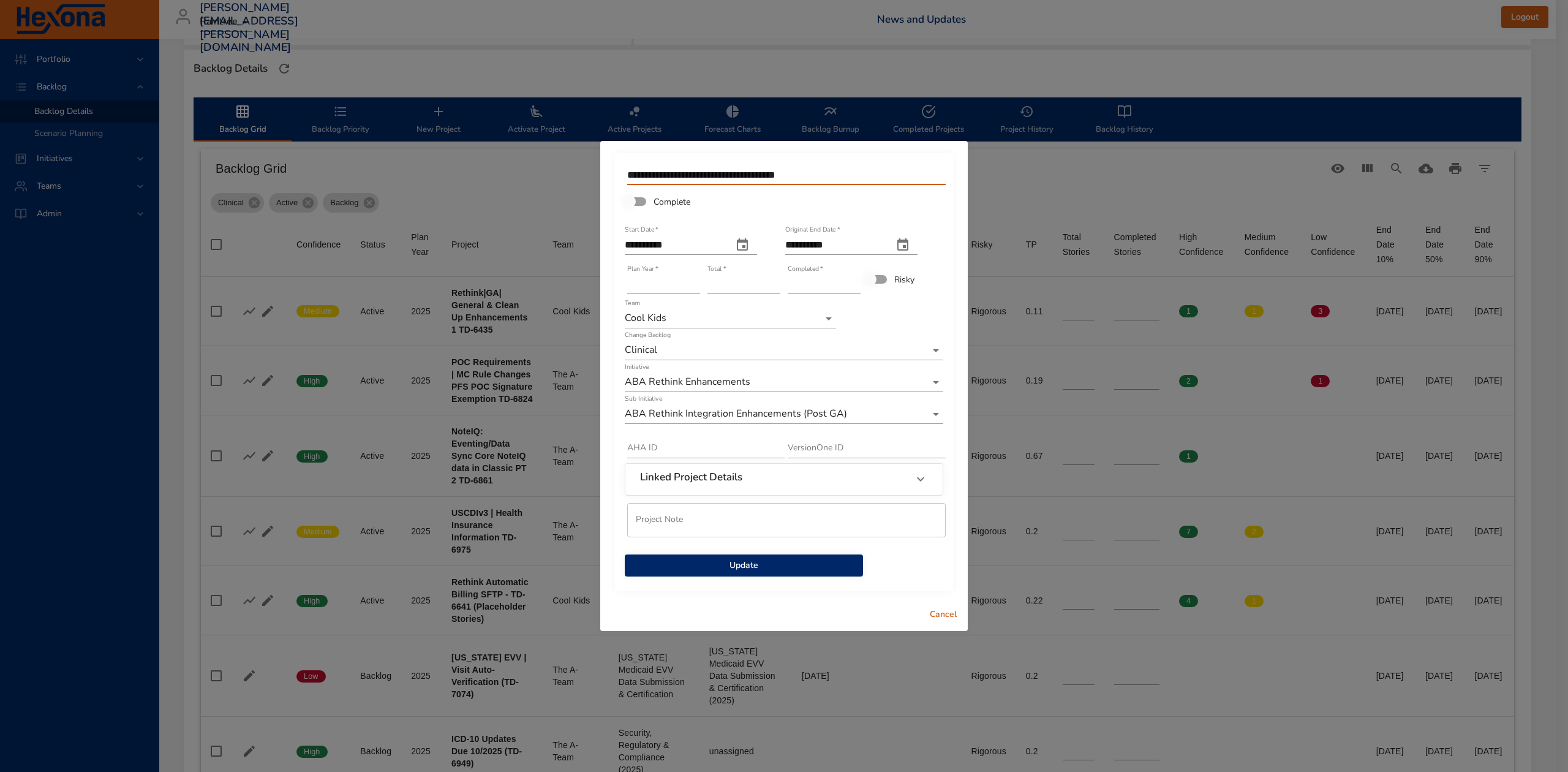
type input "**********"
click at [768, 560] on span "Update" at bounding box center [743, 565] width 218 height 15
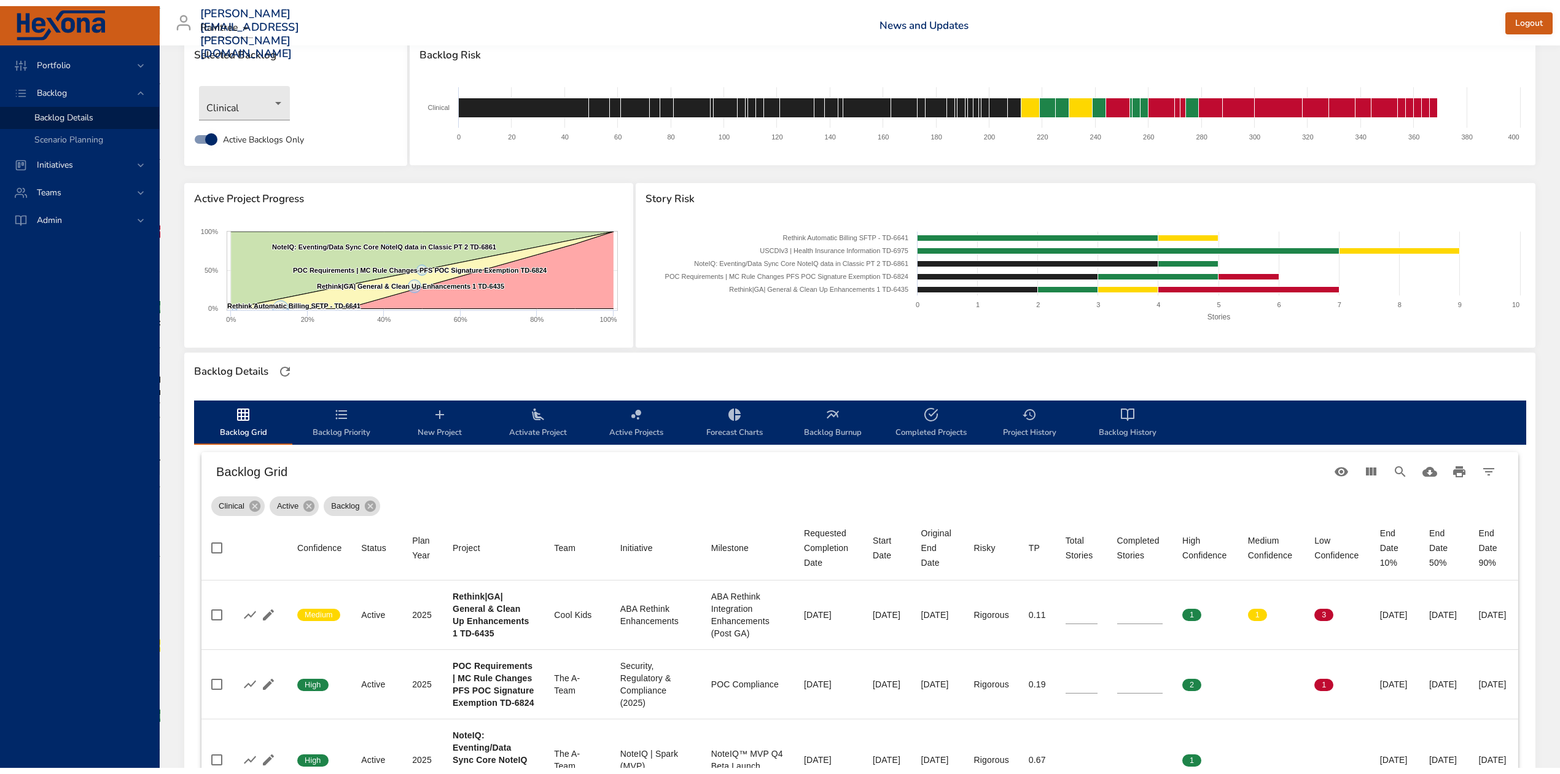
scroll to position [0, 0]
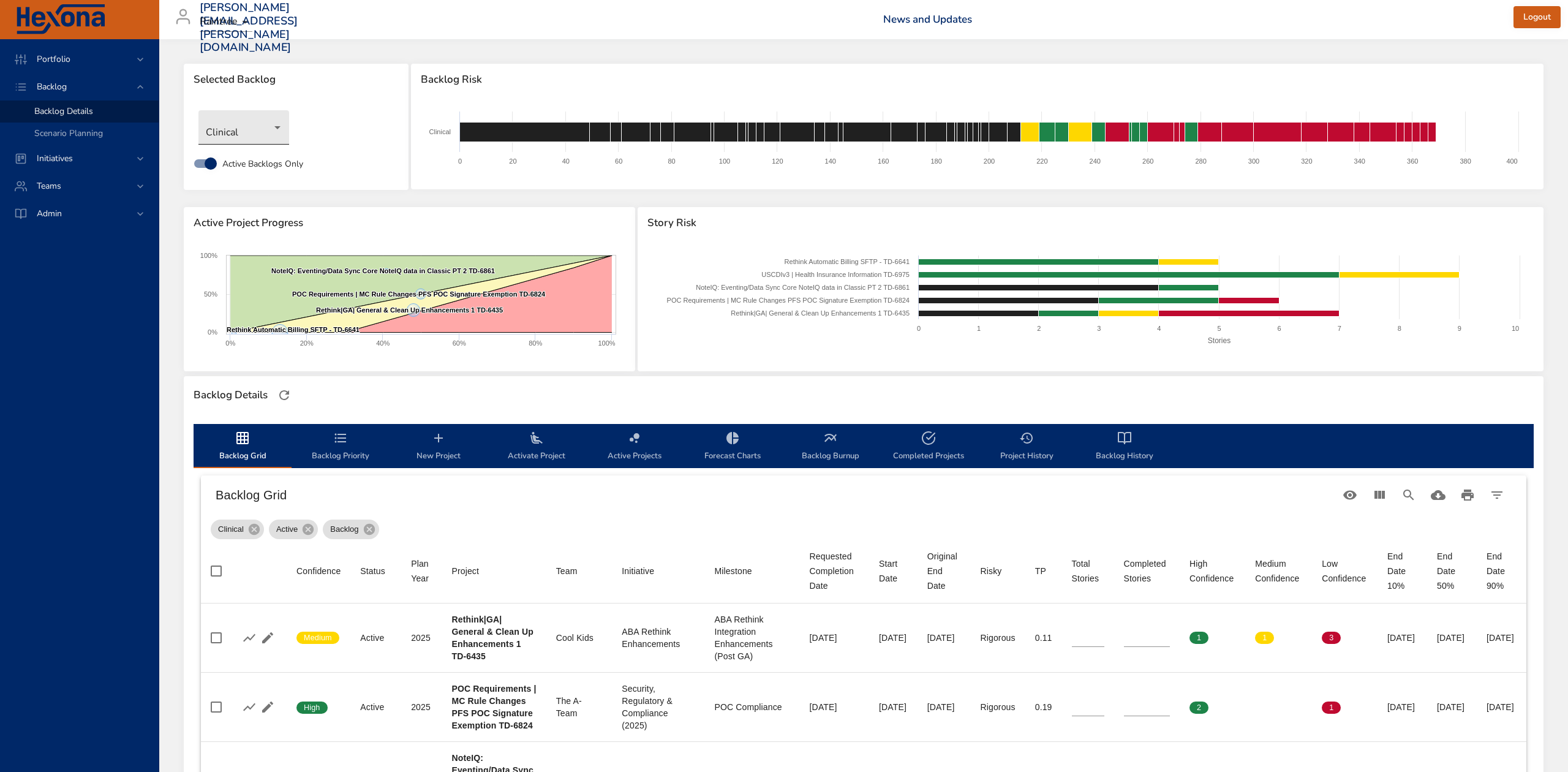
click at [270, 128] on body "Portfolio Backlog Backlog Details Scenario Planning Initiatives Teams Admin [PE…" at bounding box center [784, 386] width 1568 height 772
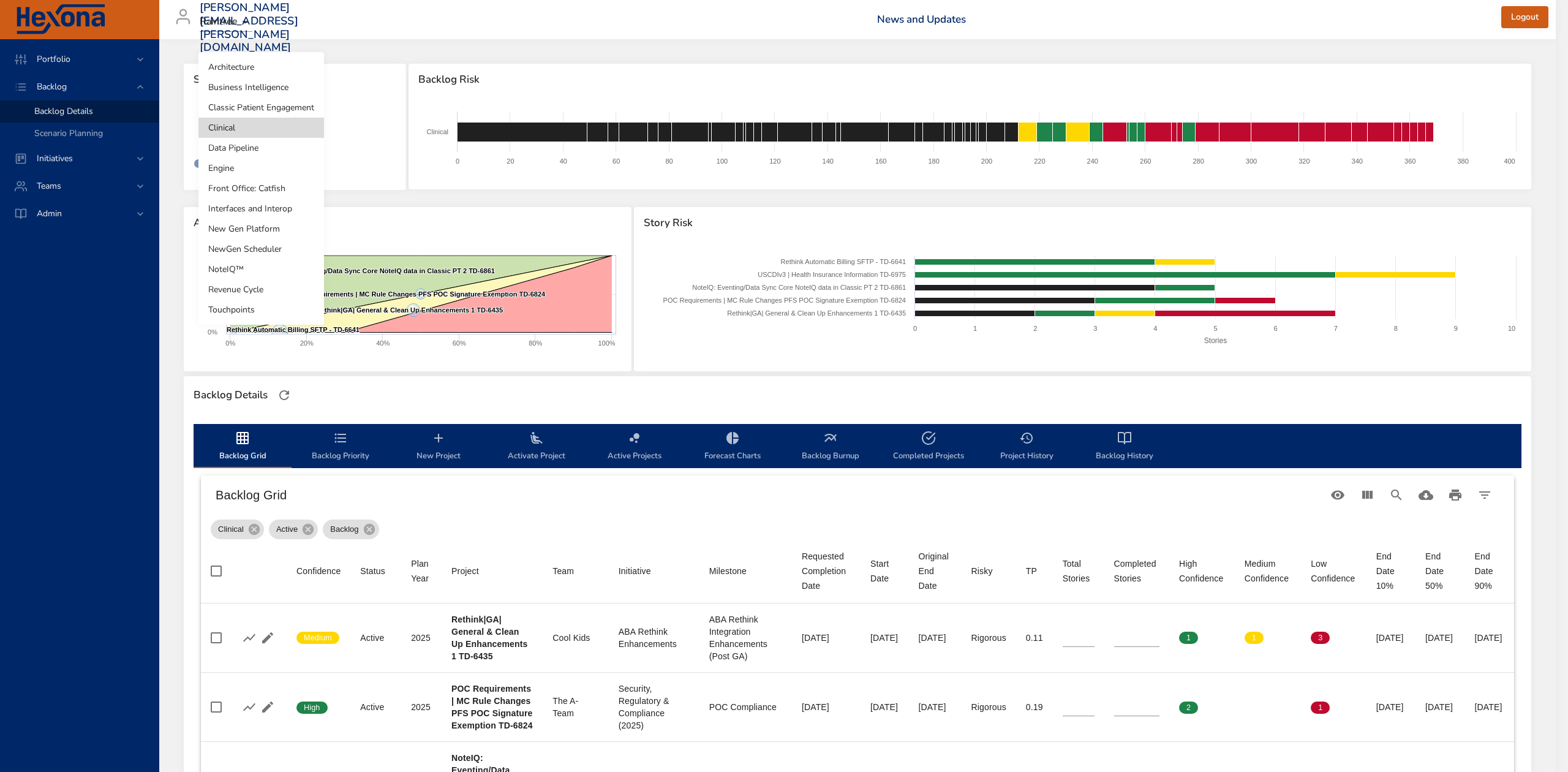
click at [289, 109] on li "Classic Patient Engagement" at bounding box center [261, 108] width 126 height 20
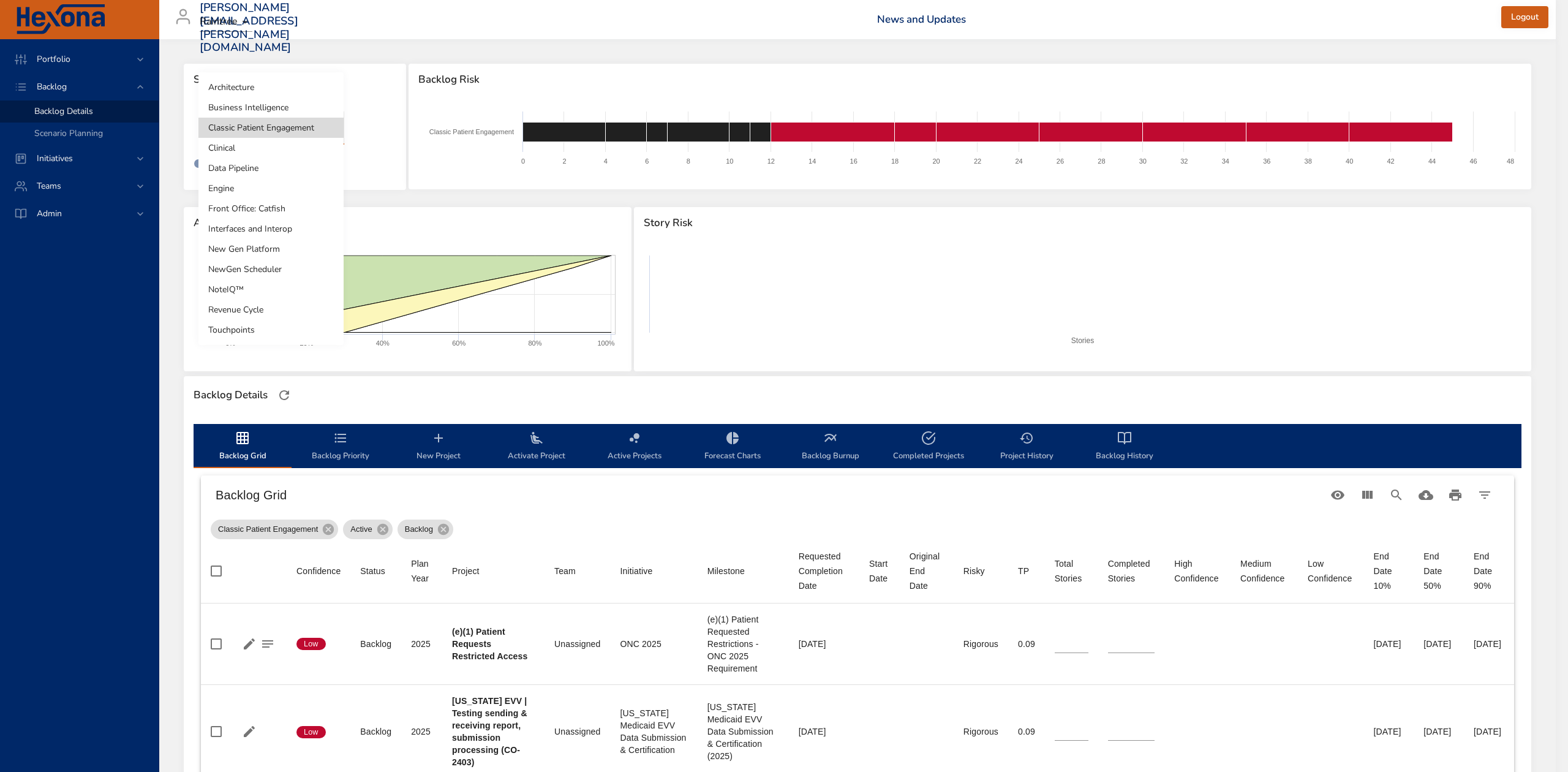
click at [324, 121] on body "Portfolio Backlog Backlog Details Scenario Planning Initiatives Teams Admin [PE…" at bounding box center [784, 386] width 1568 height 772
click at [309, 106] on li "Business Intelligence" at bounding box center [271, 108] width 146 height 20
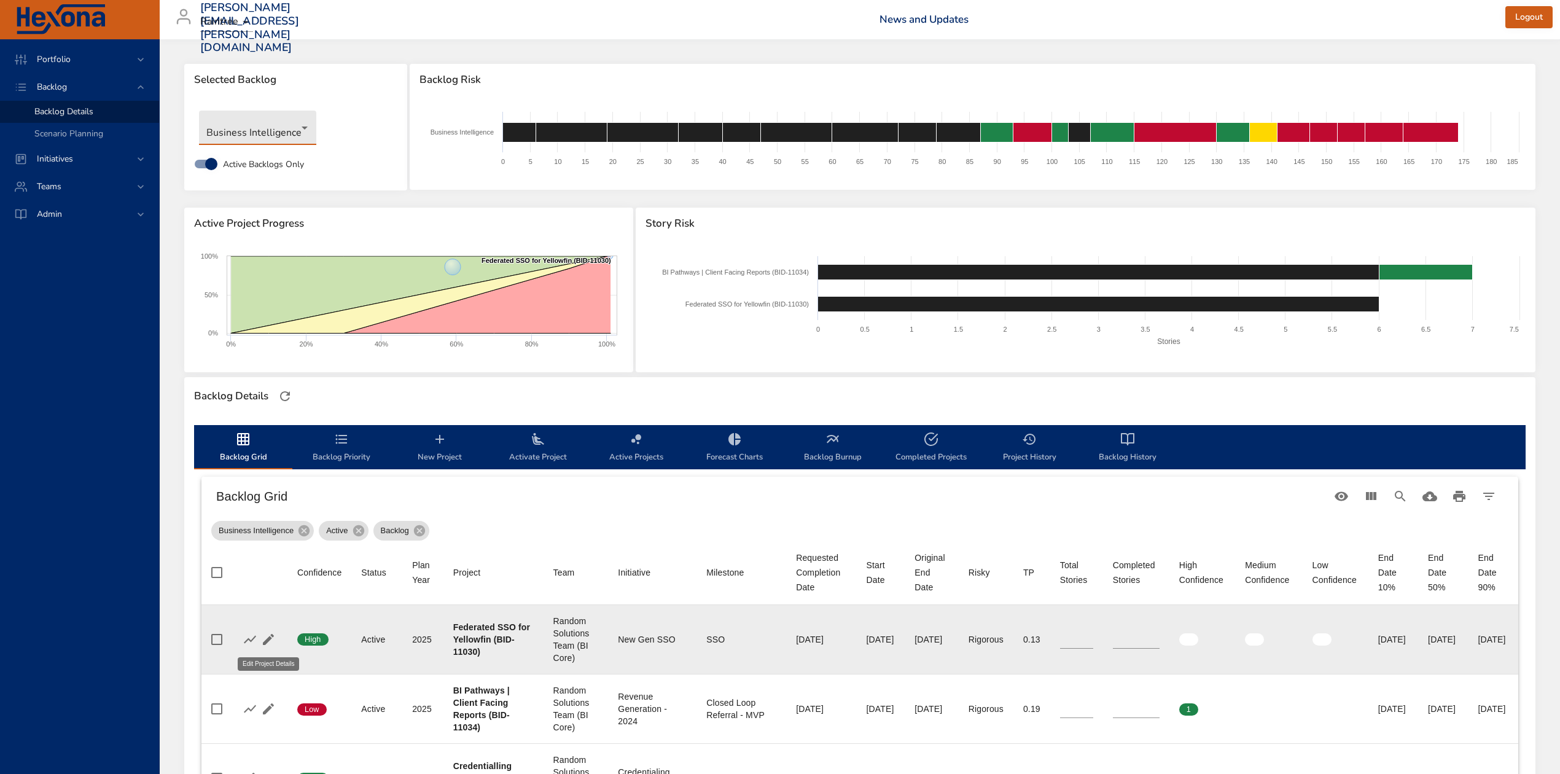
click at [270, 636] on icon "button" at bounding box center [268, 639] width 15 height 15
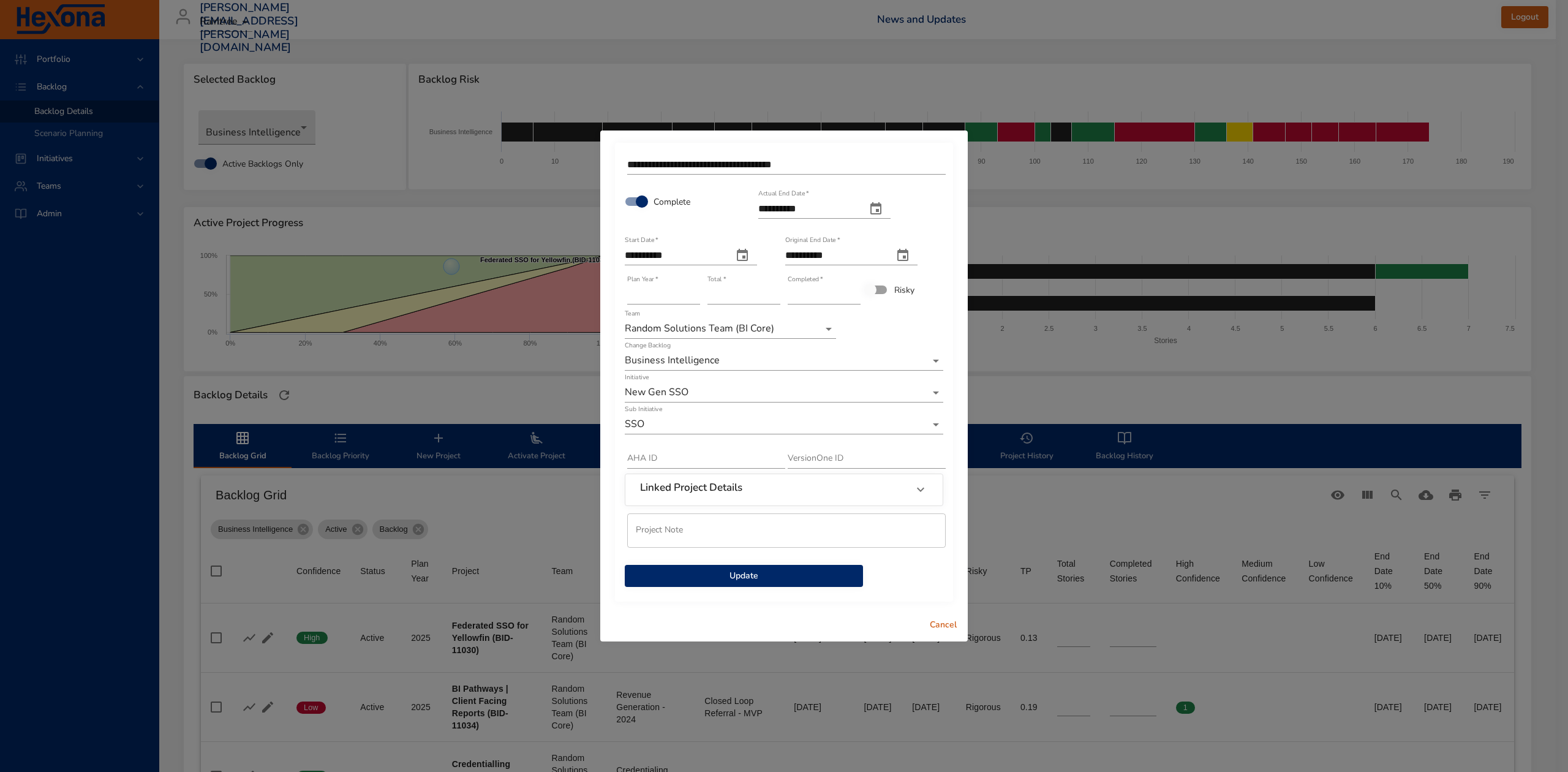
click at [882, 204] on icon "actual end date" at bounding box center [876, 208] width 11 height 12
click at [731, 236] on icon "button" at bounding box center [735, 238] width 15 height 15
click at [772, 364] on p "28" at bounding box center [767, 368] width 10 height 12
type input "**********"
click at [779, 579] on span "Update" at bounding box center [743, 576] width 218 height 15
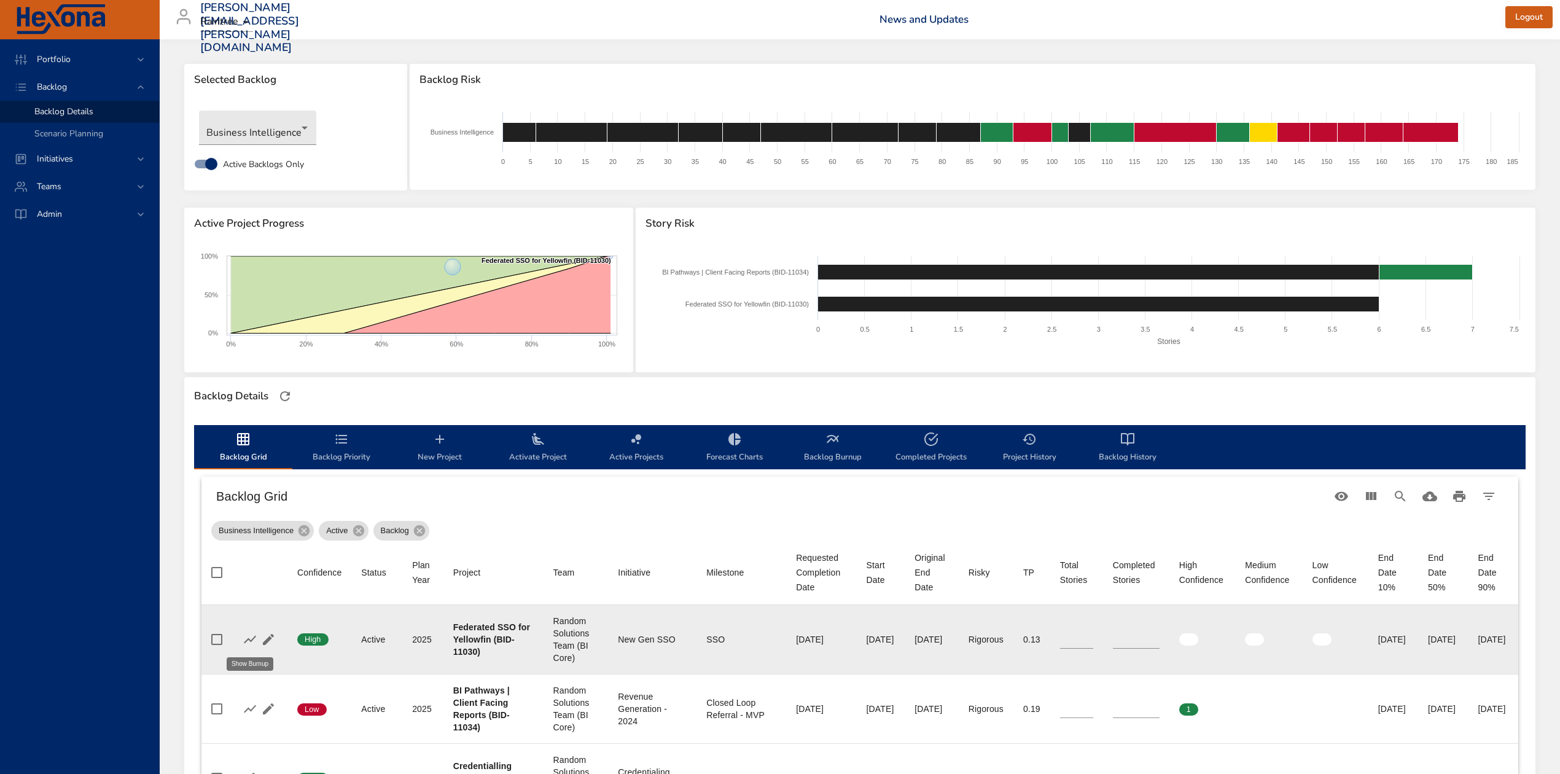
click at [249, 637] on icon "button" at bounding box center [250, 639] width 15 height 15
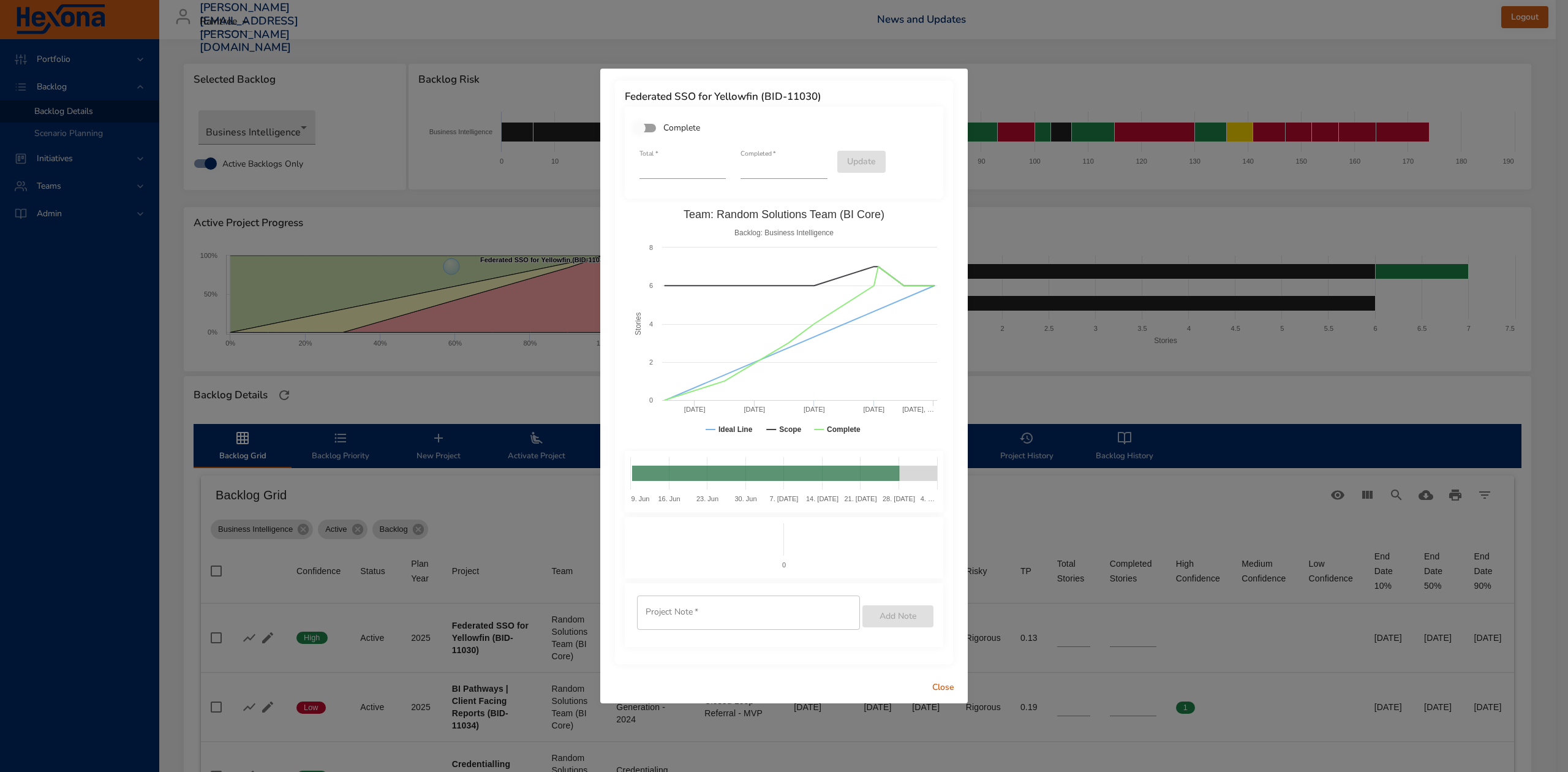
click at [935, 684] on span "Close" at bounding box center [943, 687] width 29 height 15
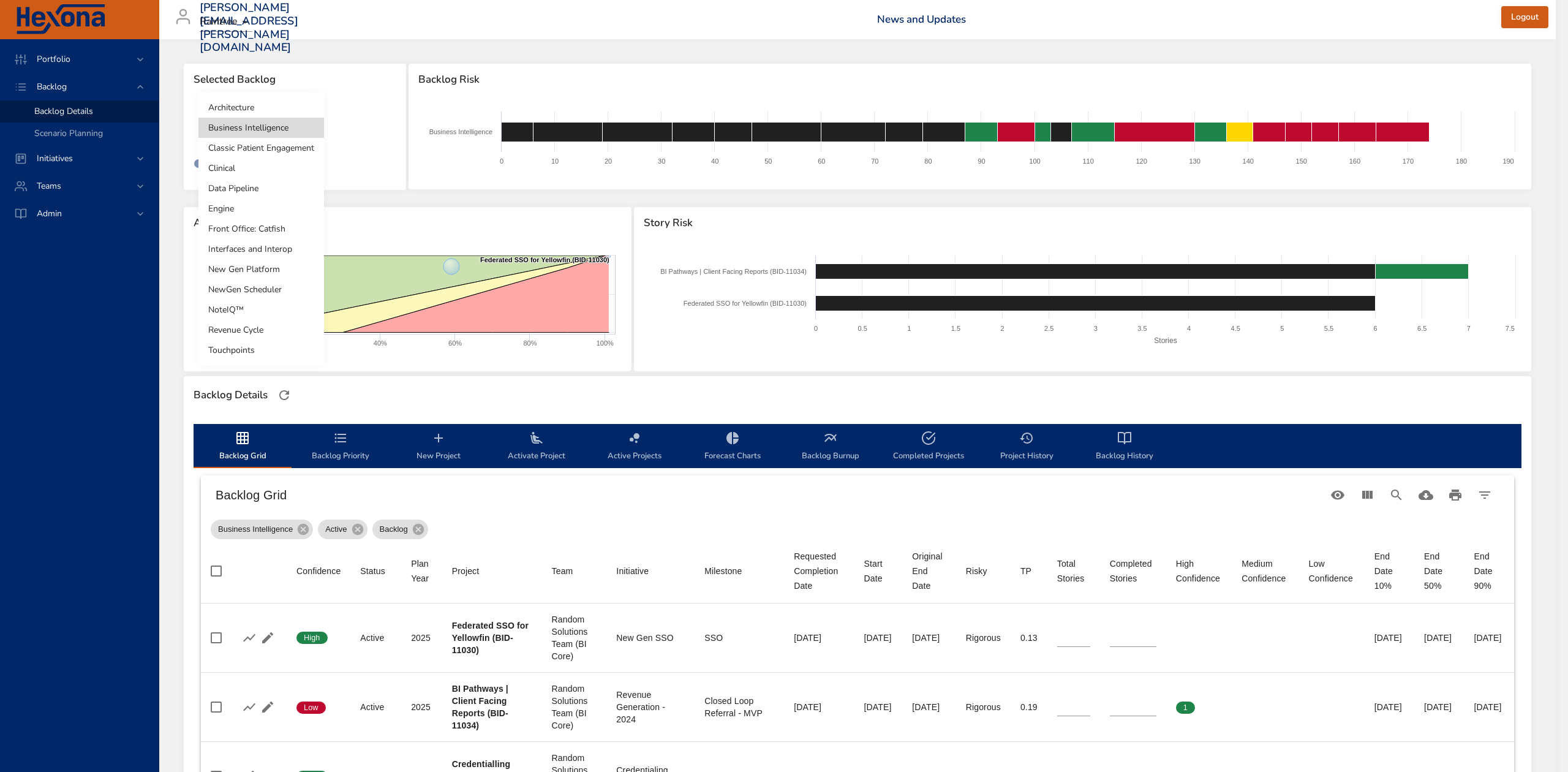
click at [297, 127] on body "Portfolio Backlog Backlog Details Scenario Planning Initiatives Teams Admin [PE…" at bounding box center [784, 386] width 1568 height 772
click at [283, 109] on li "Architecture" at bounding box center [261, 108] width 126 height 20
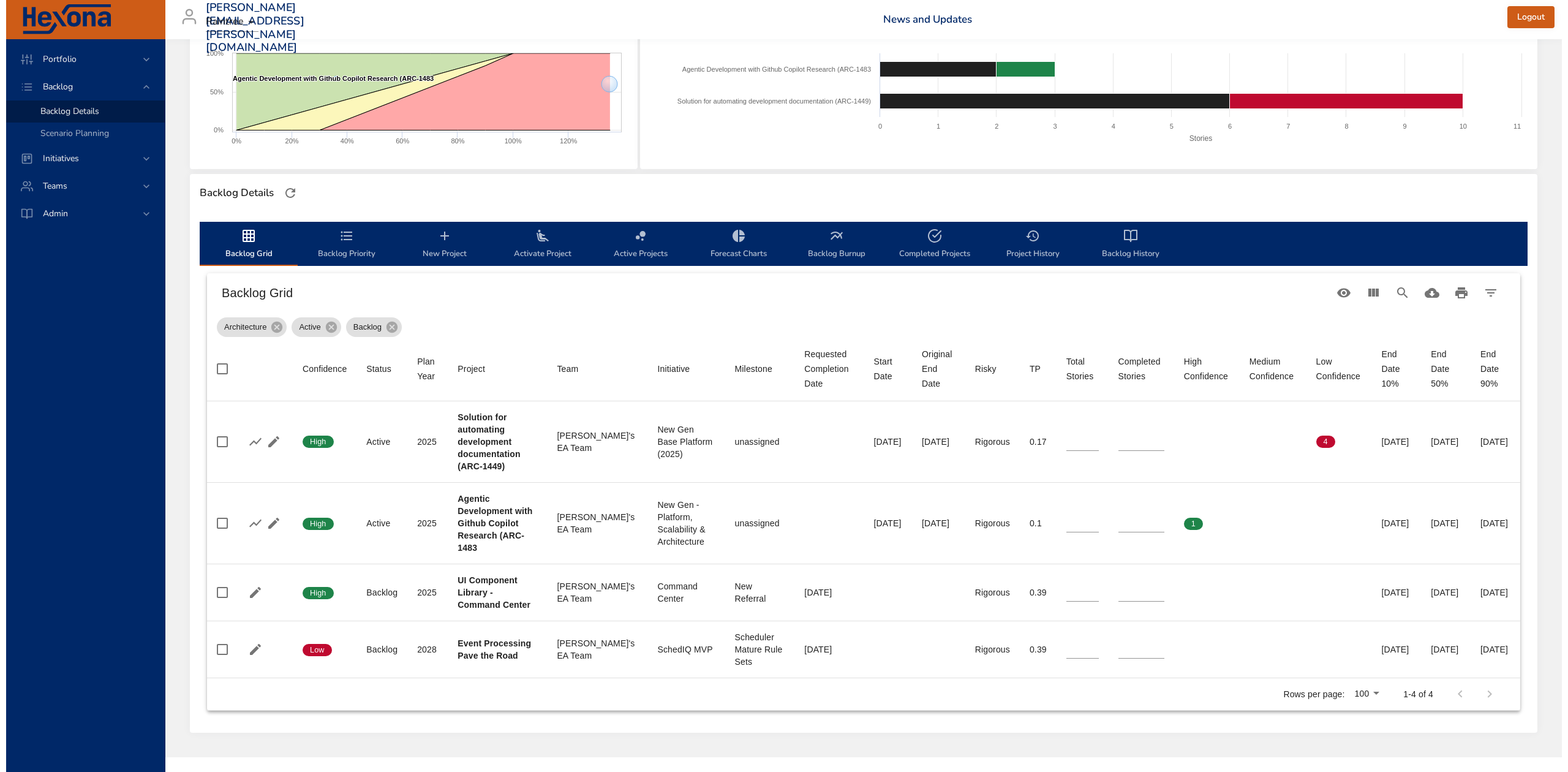
scroll to position [226, 0]
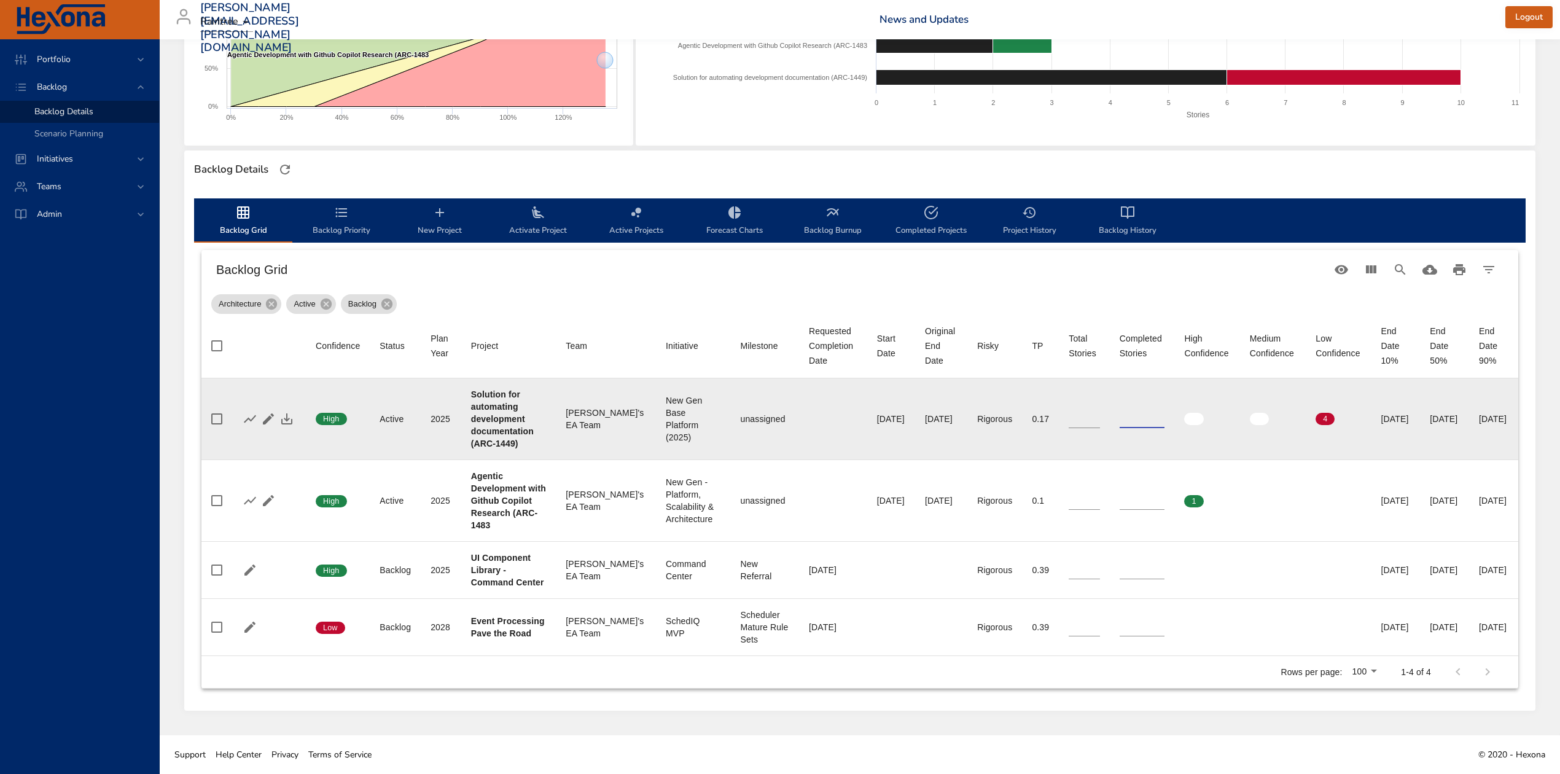
click at [1120, 419] on input "*" at bounding box center [1142, 419] width 45 height 18
type input "*"
click at [1120, 419] on input "*" at bounding box center [1142, 419] width 45 height 18
click at [1069, 420] on input "*" at bounding box center [1084, 419] width 31 height 18
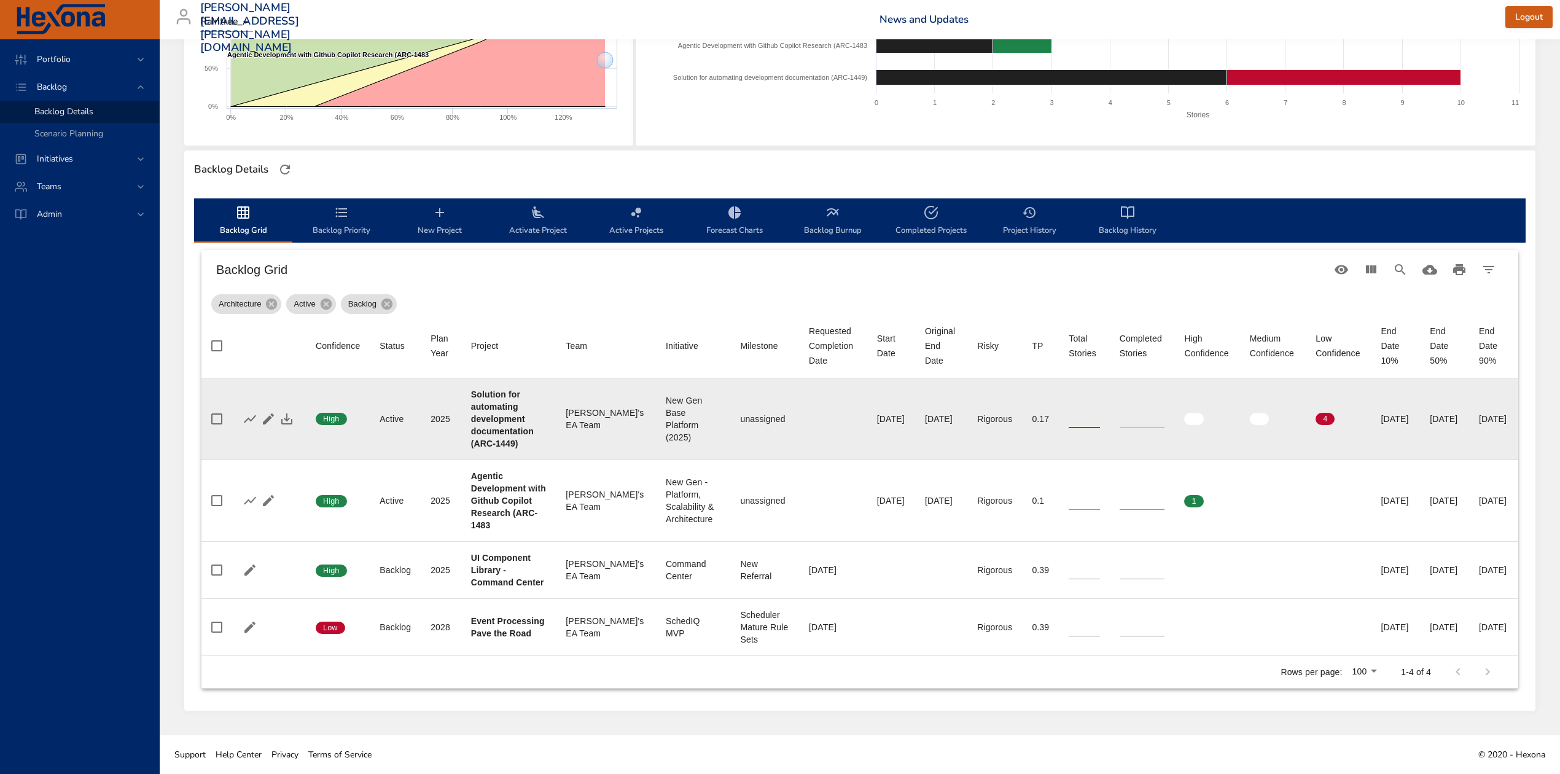
type input "*"
click at [1069, 420] on input "*" at bounding box center [1084, 419] width 31 height 18
click at [294, 411] on icon "button" at bounding box center [286, 418] width 15 height 15
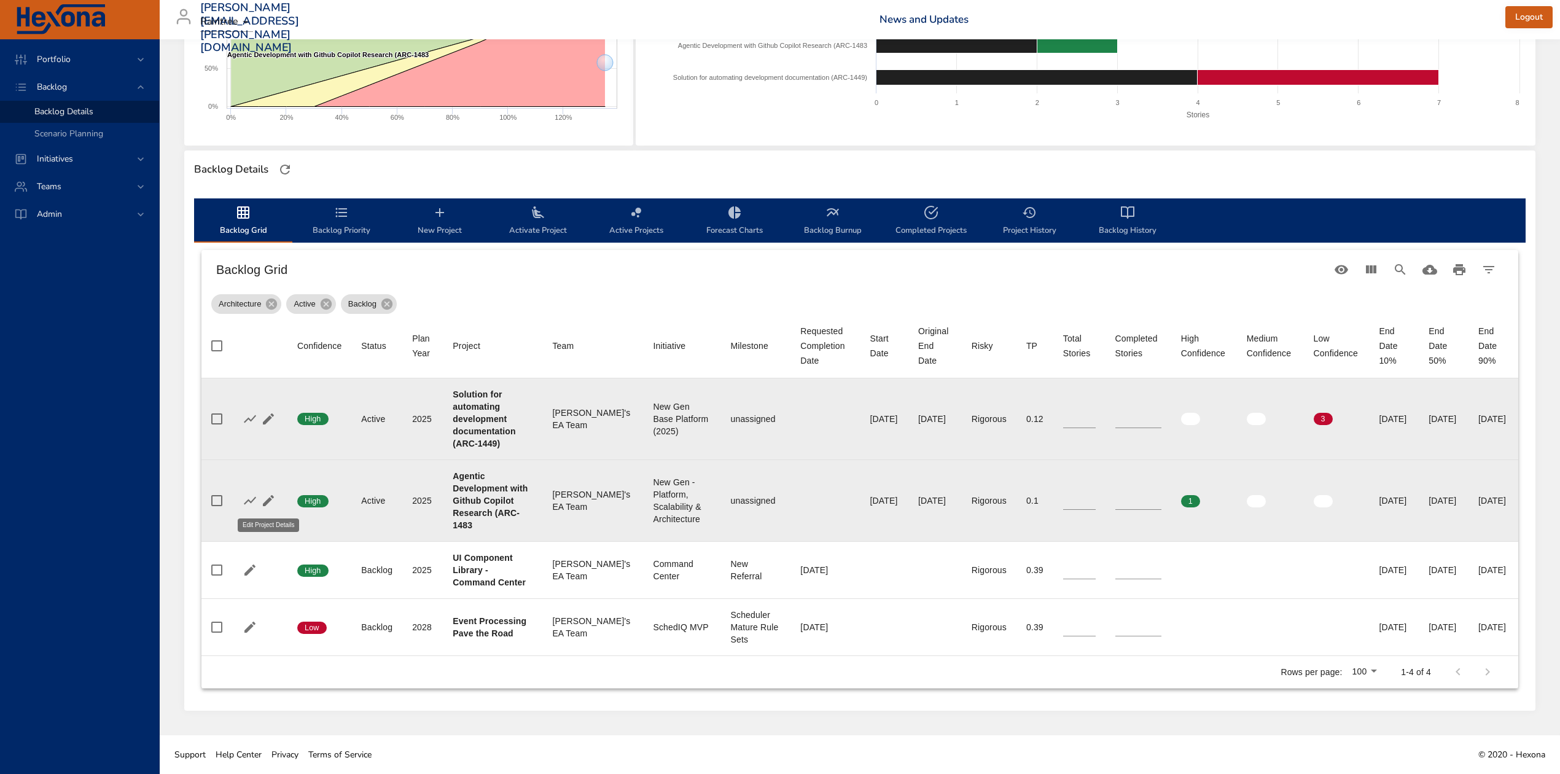
click at [263, 497] on icon "button" at bounding box center [268, 500] width 15 height 15
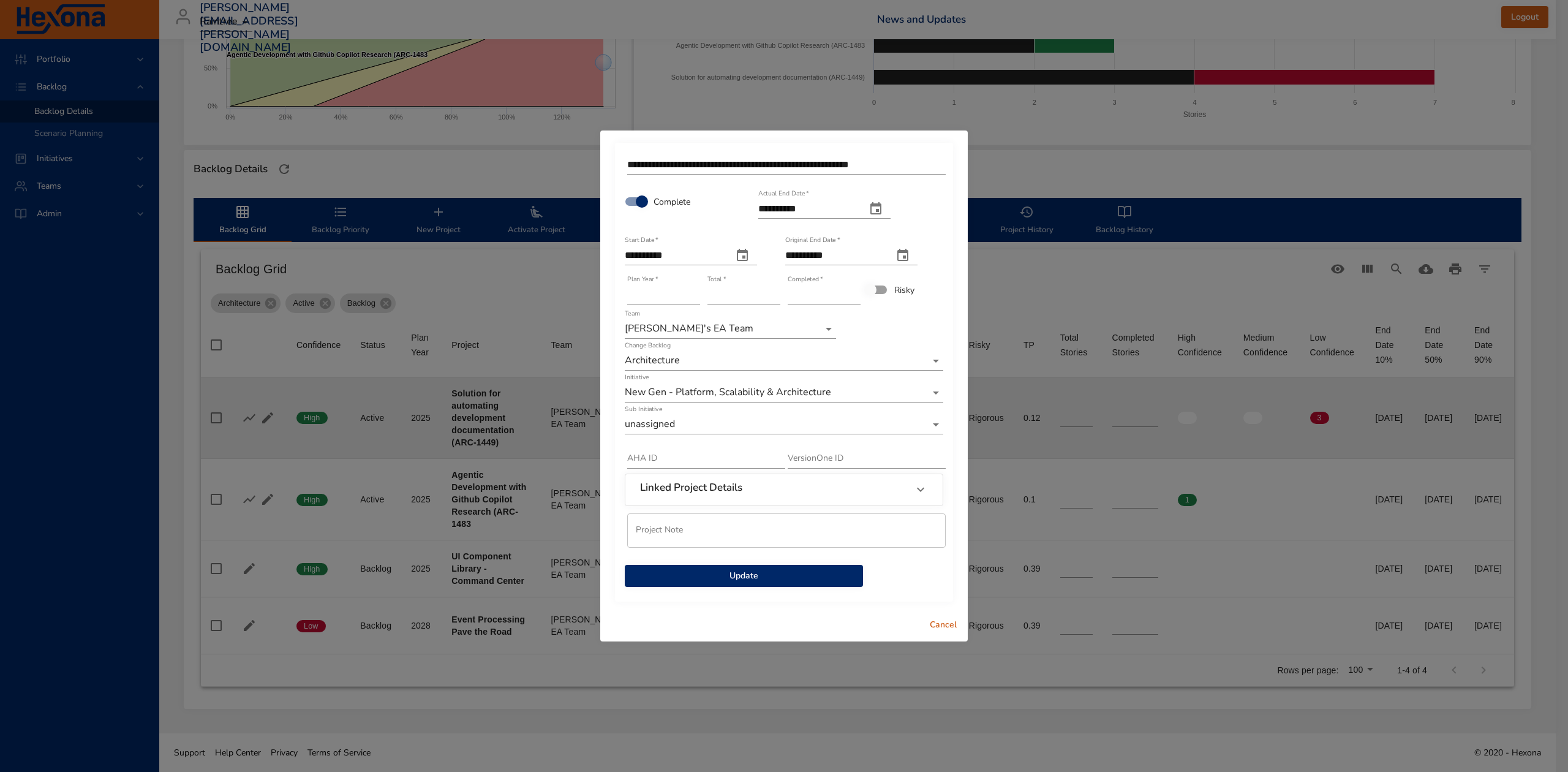
click at [882, 210] on icon "actual end date" at bounding box center [876, 208] width 11 height 12
click at [841, 296] on p "7" at bounding box center [840, 302] width 5 height 12
type input "**********"
type input "*"
click at [853, 288] on input "*" at bounding box center [824, 295] width 73 height 20
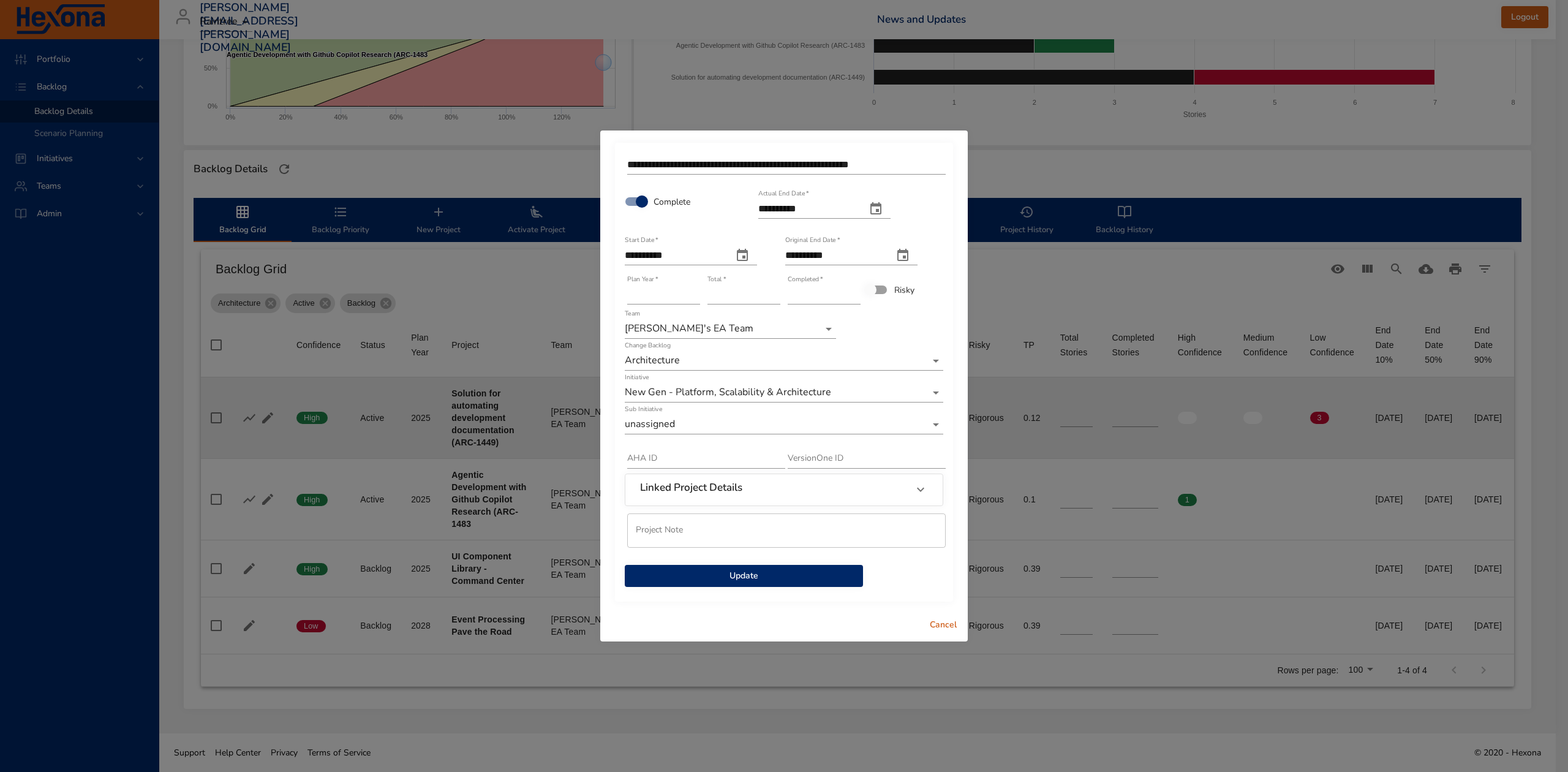
click at [790, 579] on span "Update" at bounding box center [743, 576] width 218 height 15
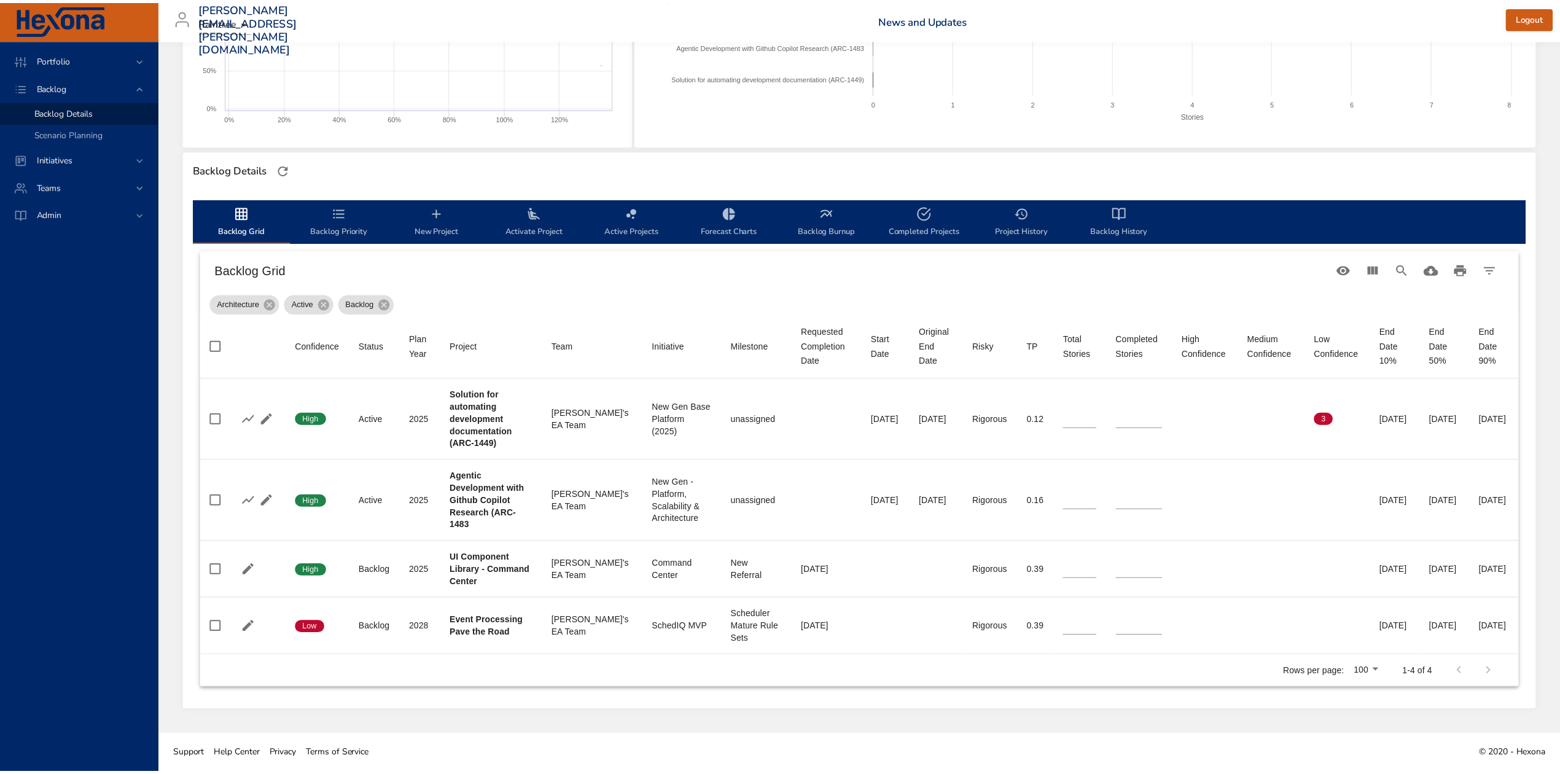
scroll to position [120, 0]
